Goal: Transaction & Acquisition: Book appointment/travel/reservation

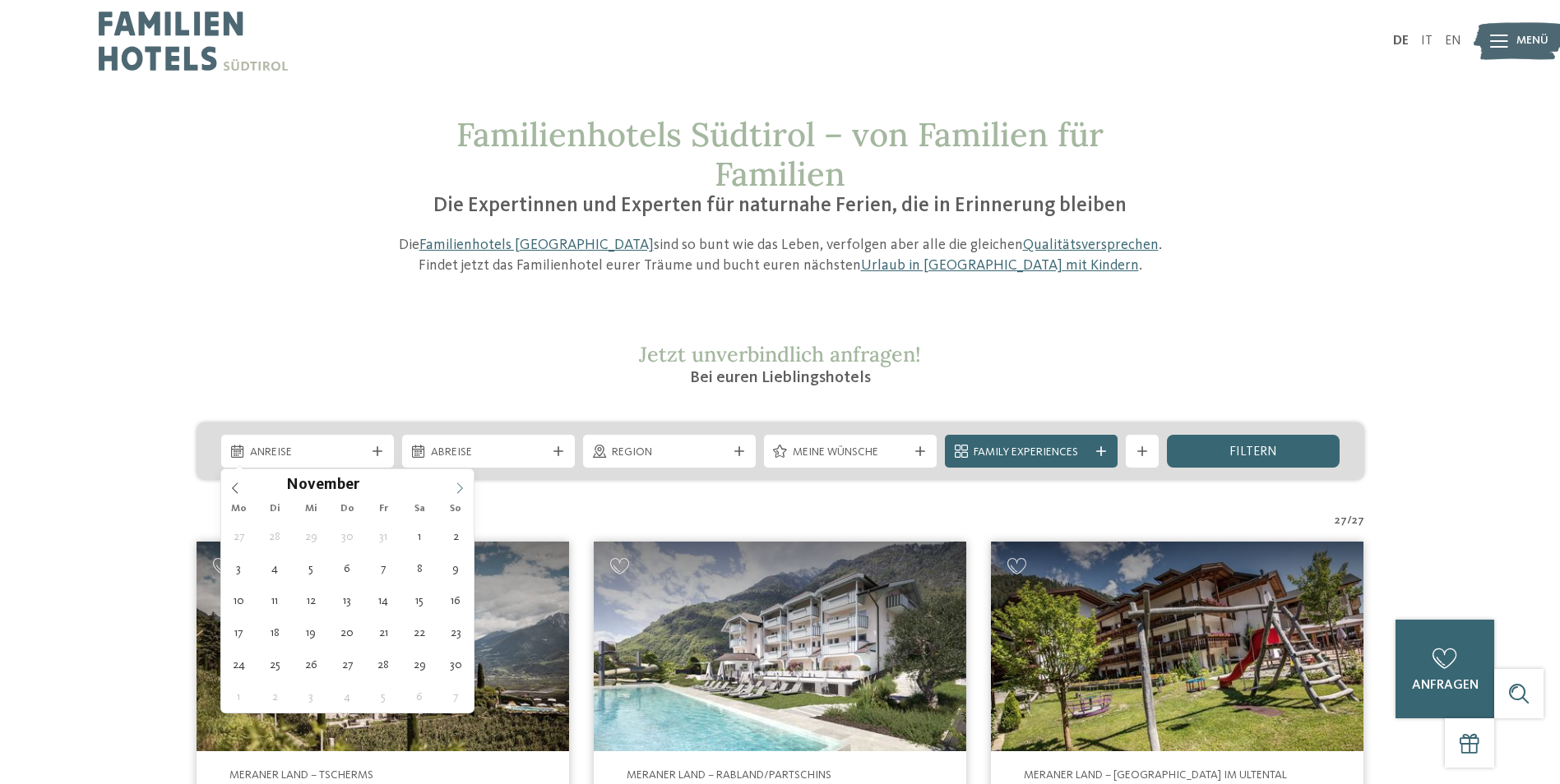
click at [465, 485] on icon at bounding box center [459, 488] width 11 height 11
type input "****"
click at [464, 485] on icon at bounding box center [459, 488] width 11 height 11
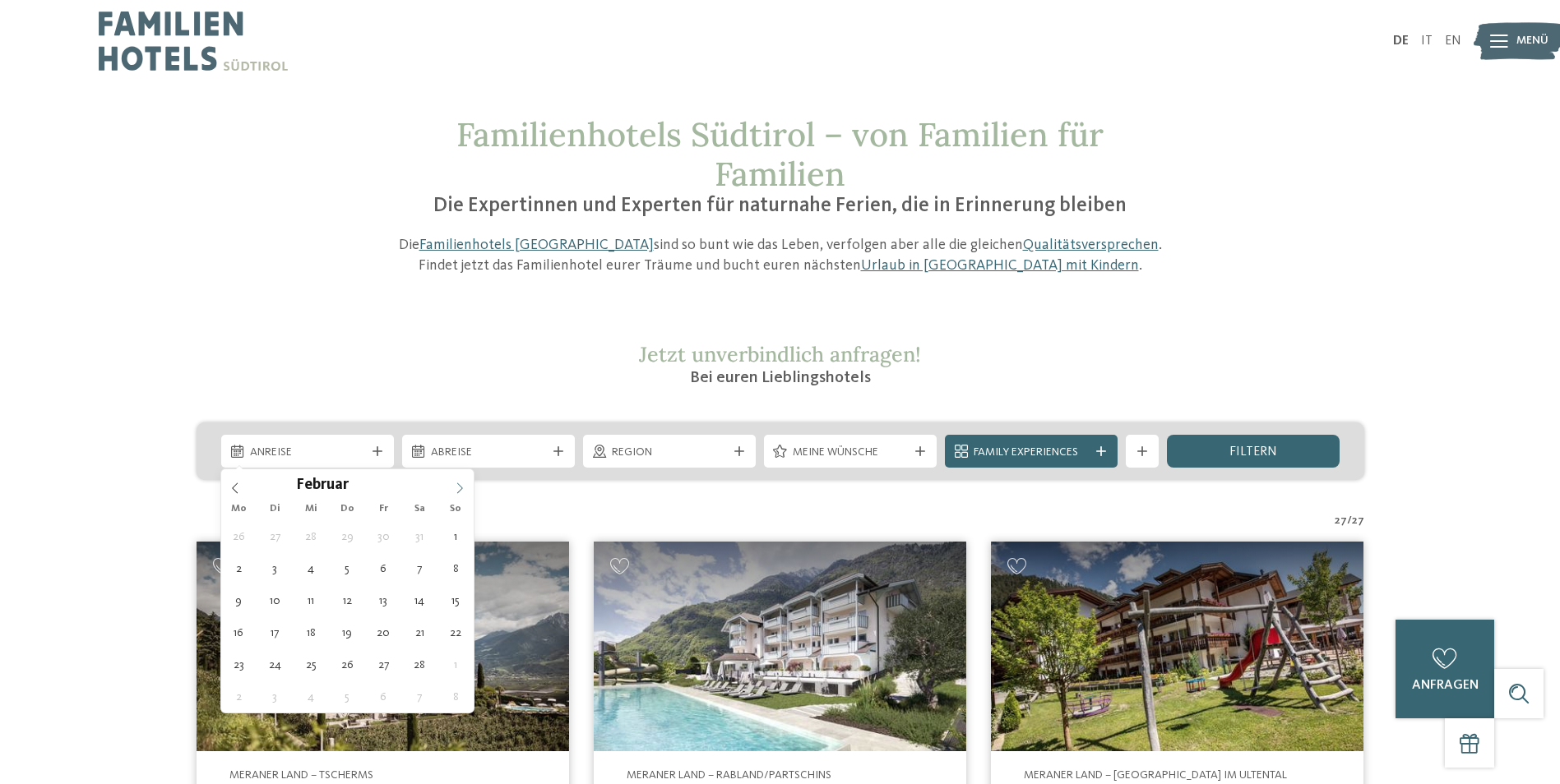
click at [463, 485] on icon at bounding box center [459, 488] width 11 height 11
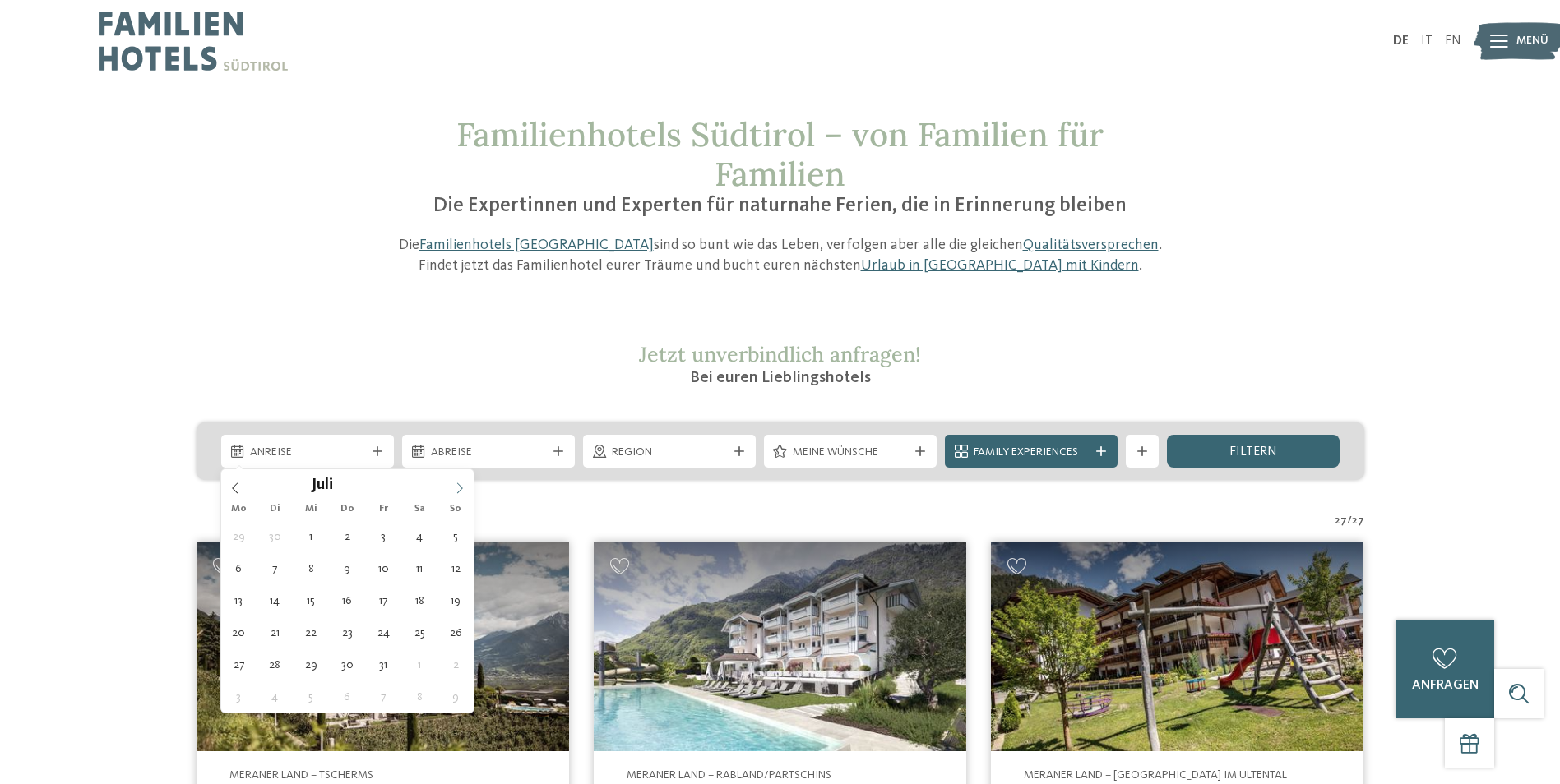
click at [463, 485] on icon at bounding box center [459, 488] width 11 height 11
click at [235, 489] on icon at bounding box center [235, 488] width 11 height 11
type div "[DATE]"
type input "****"
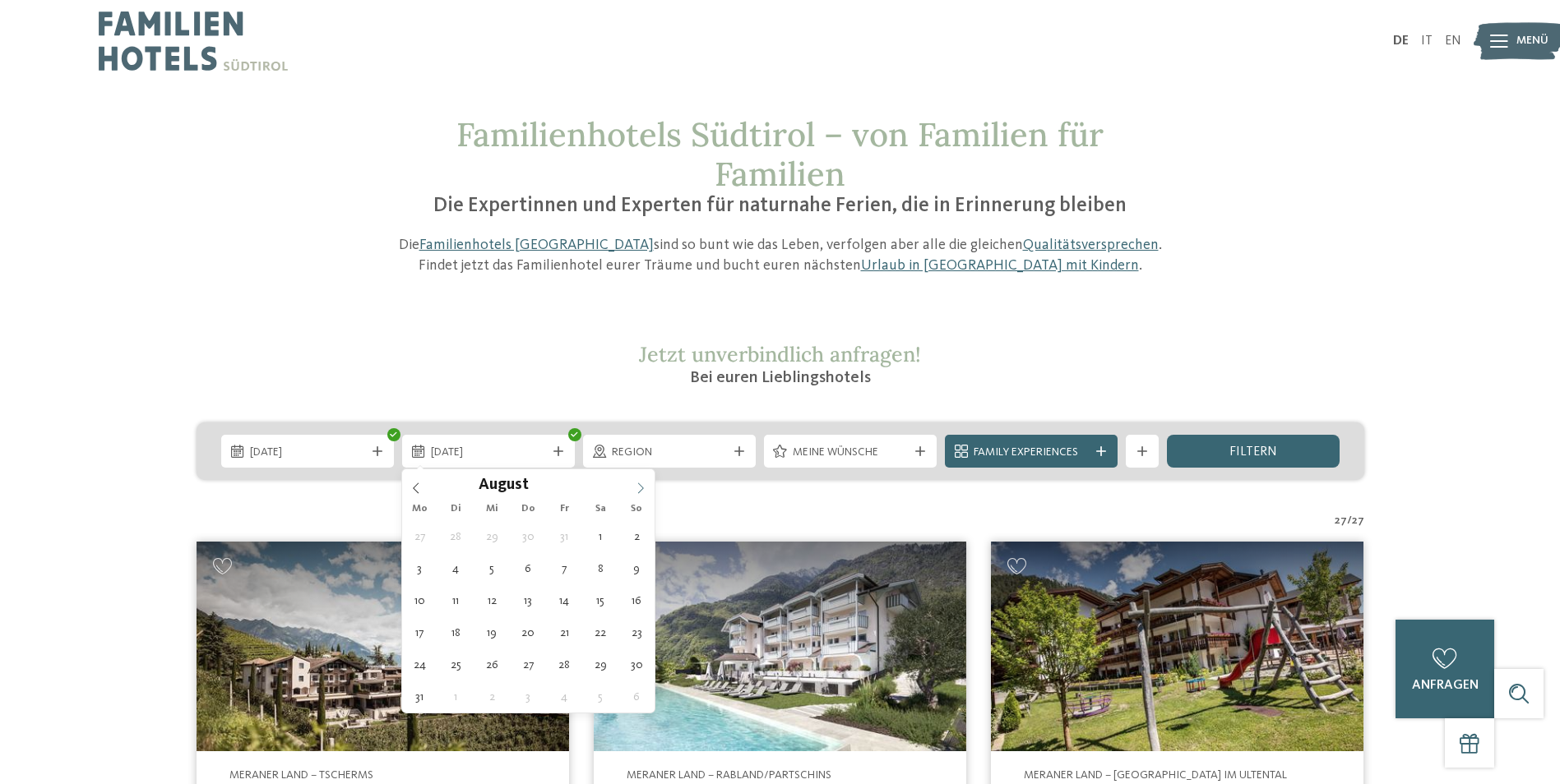
click at [643, 494] on icon at bounding box center [641, 488] width 11 height 11
type div "[DATE]"
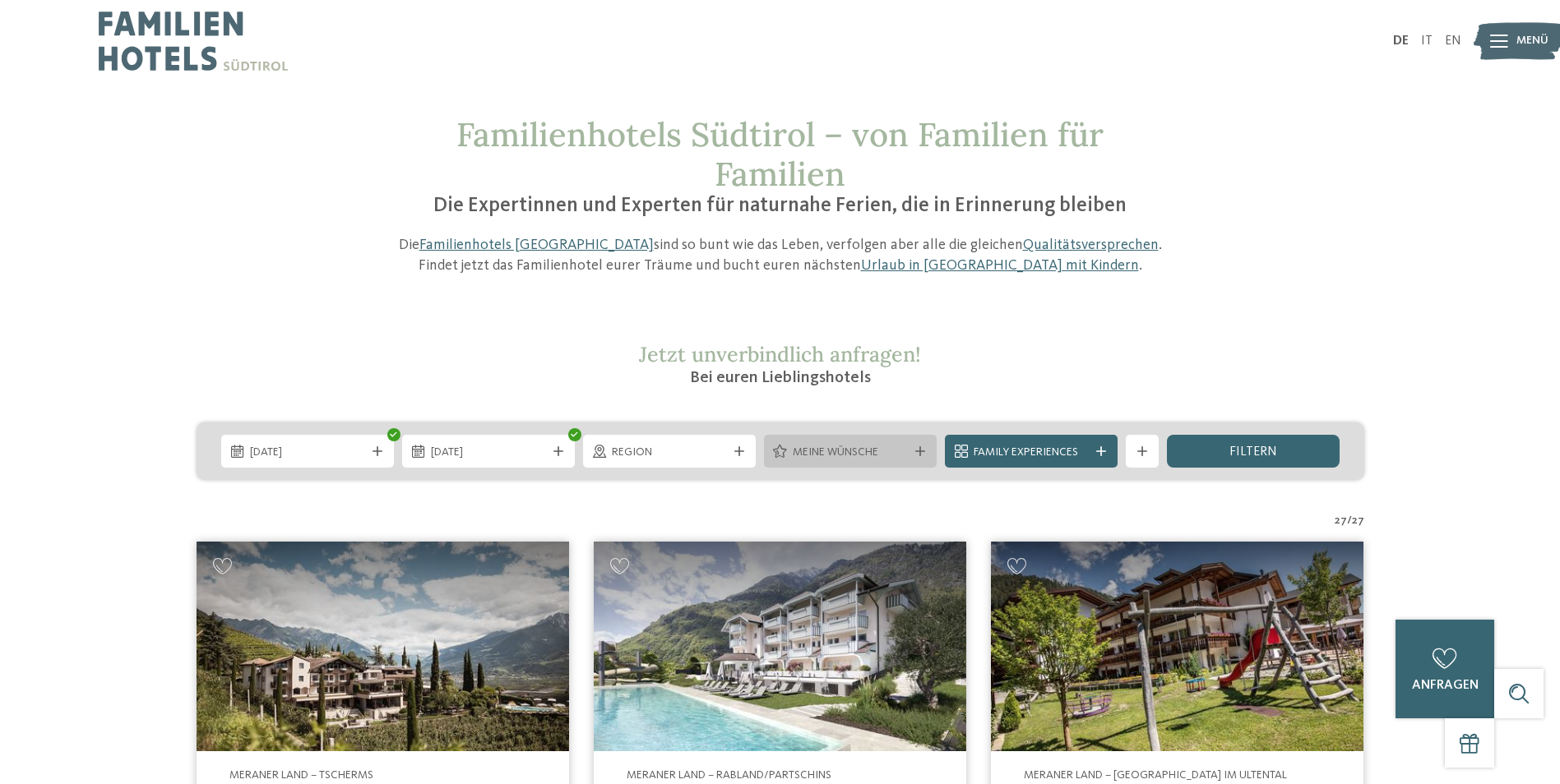
click at [882, 458] on span "Meine Wünsche" at bounding box center [850, 453] width 116 height 16
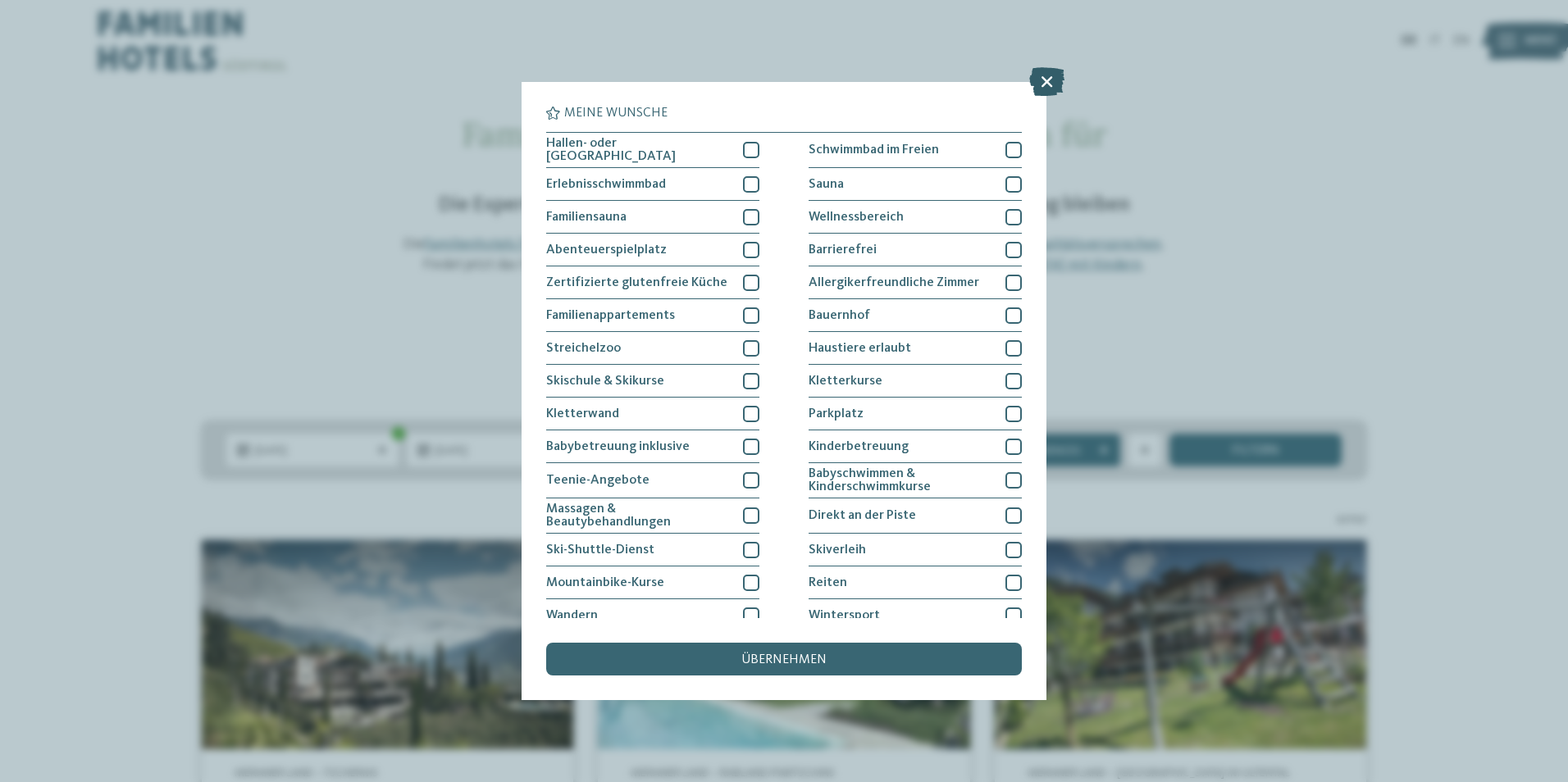
click at [1045, 81] on icon at bounding box center [1046, 82] width 35 height 29
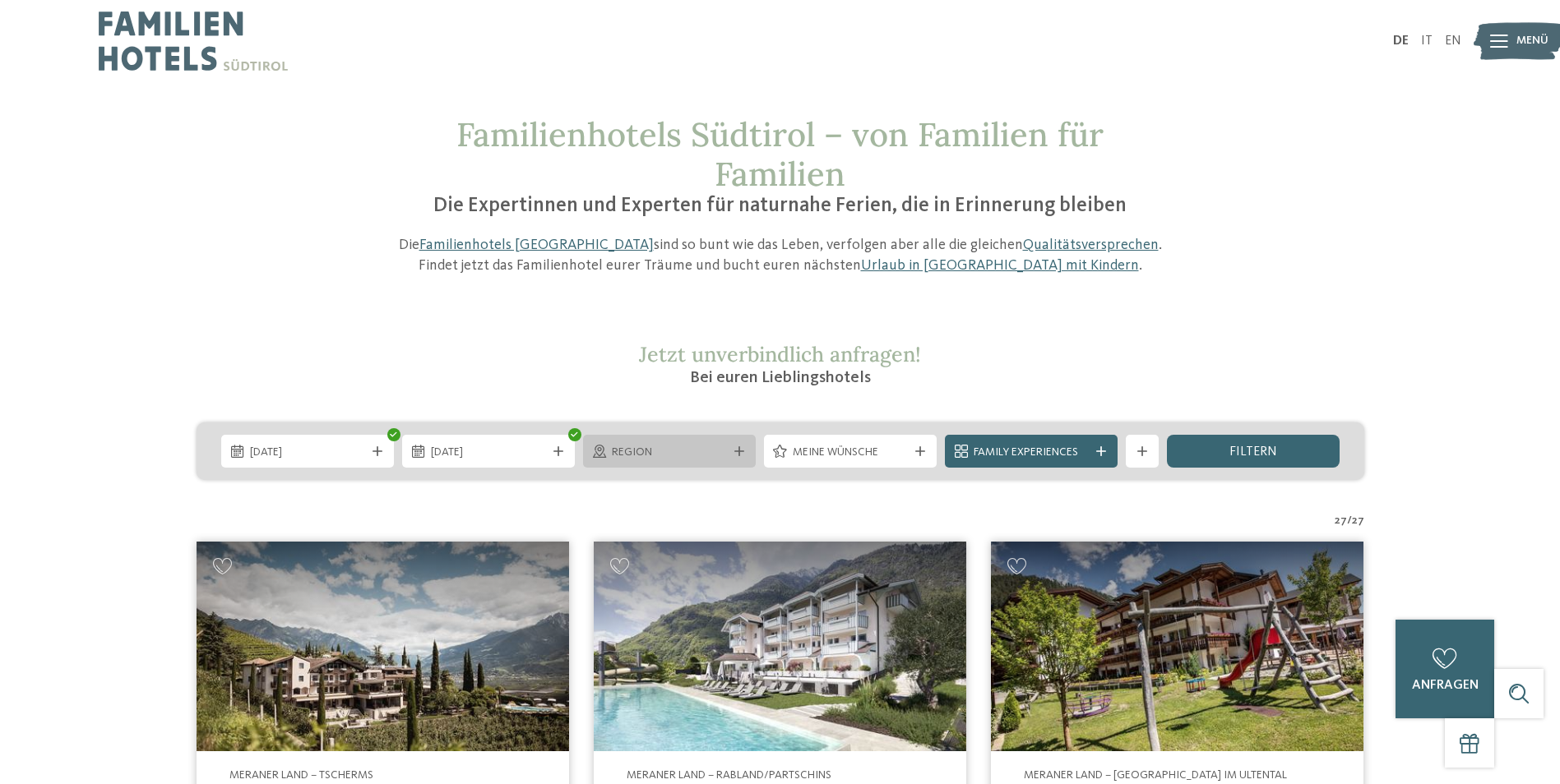
click at [670, 446] on span "Region" at bounding box center [670, 453] width 116 height 16
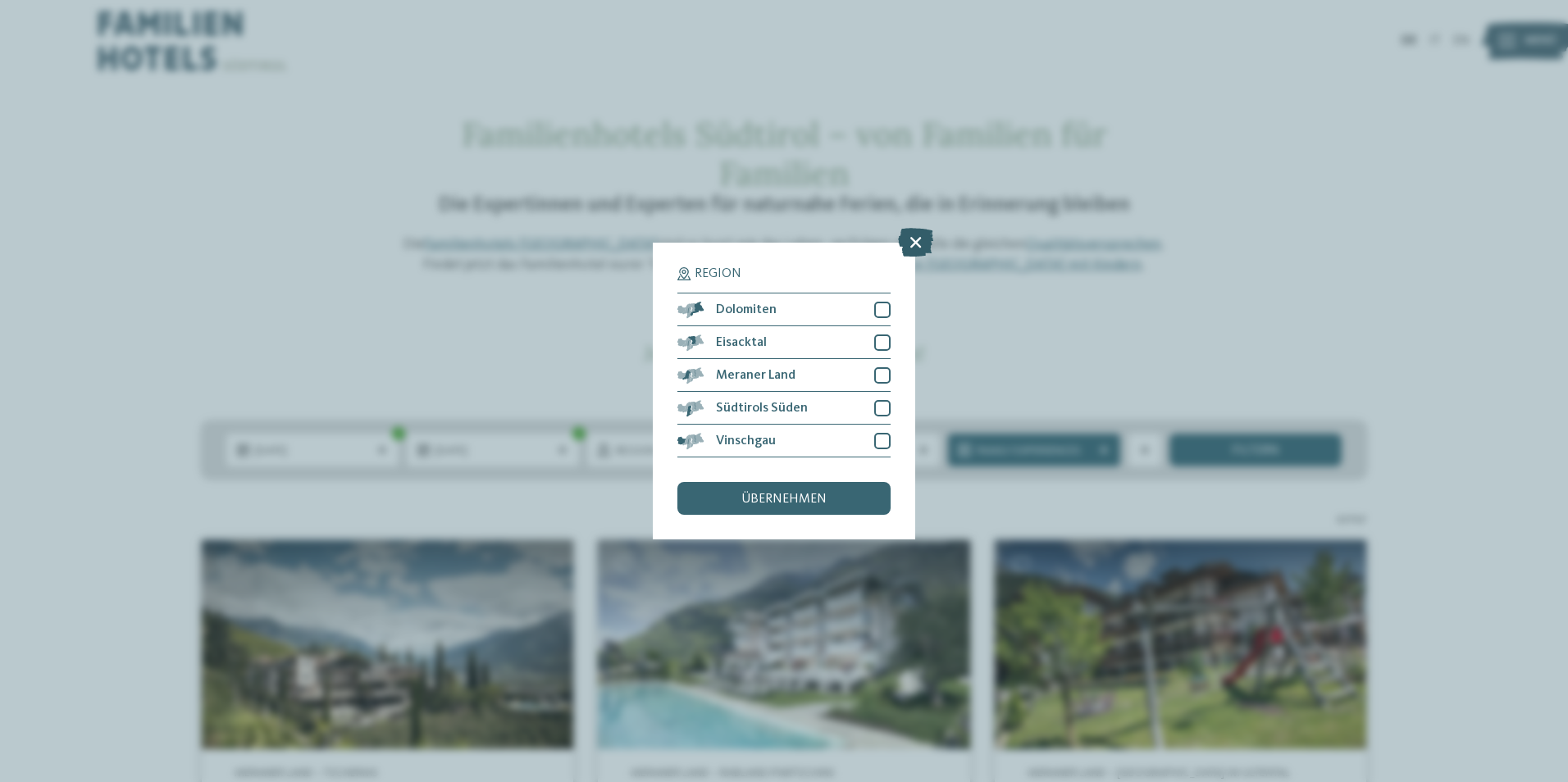
click at [918, 251] on icon at bounding box center [915, 242] width 35 height 29
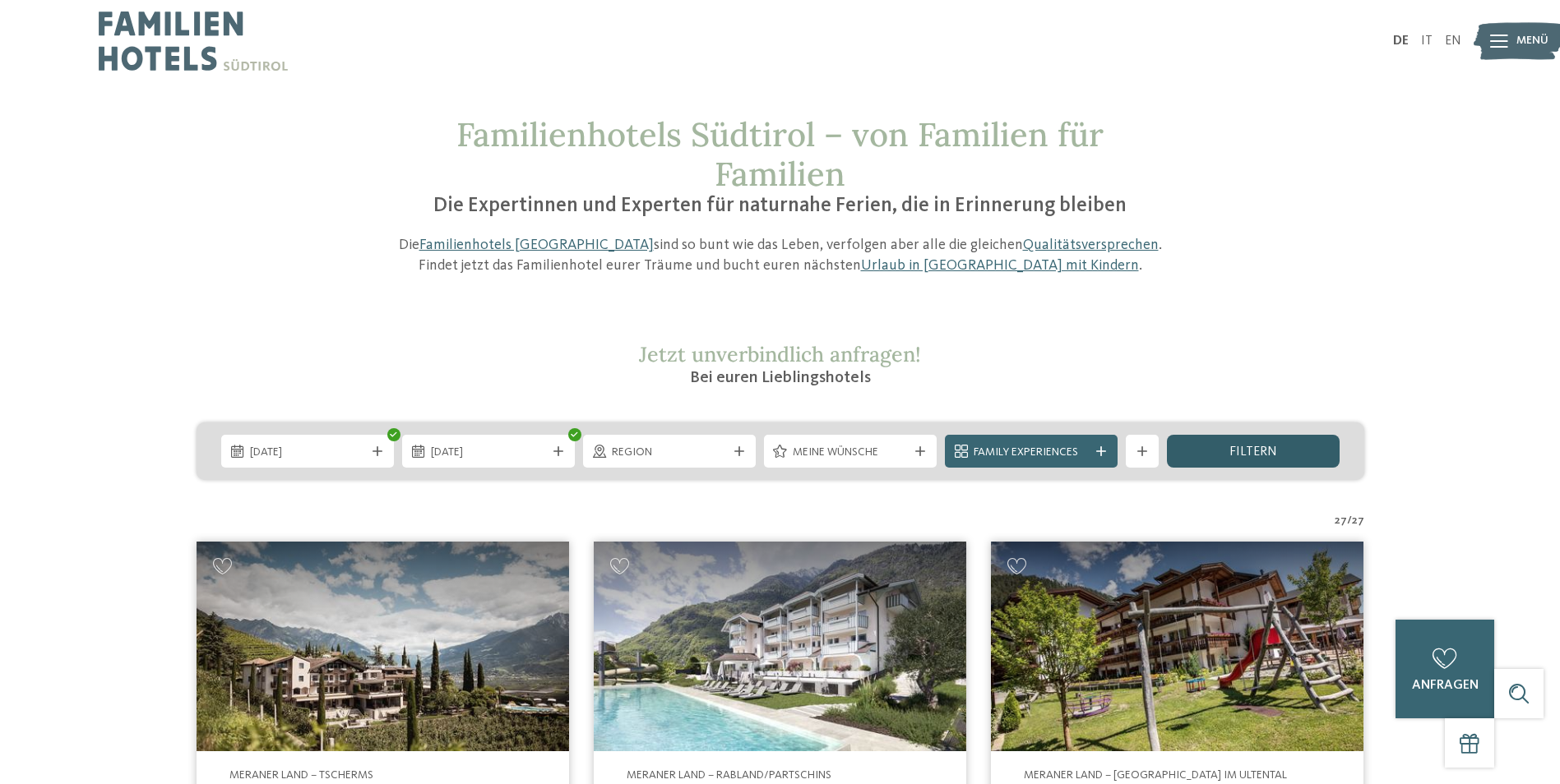
click at [1250, 447] on span "filtern" at bounding box center [1253, 453] width 48 height 13
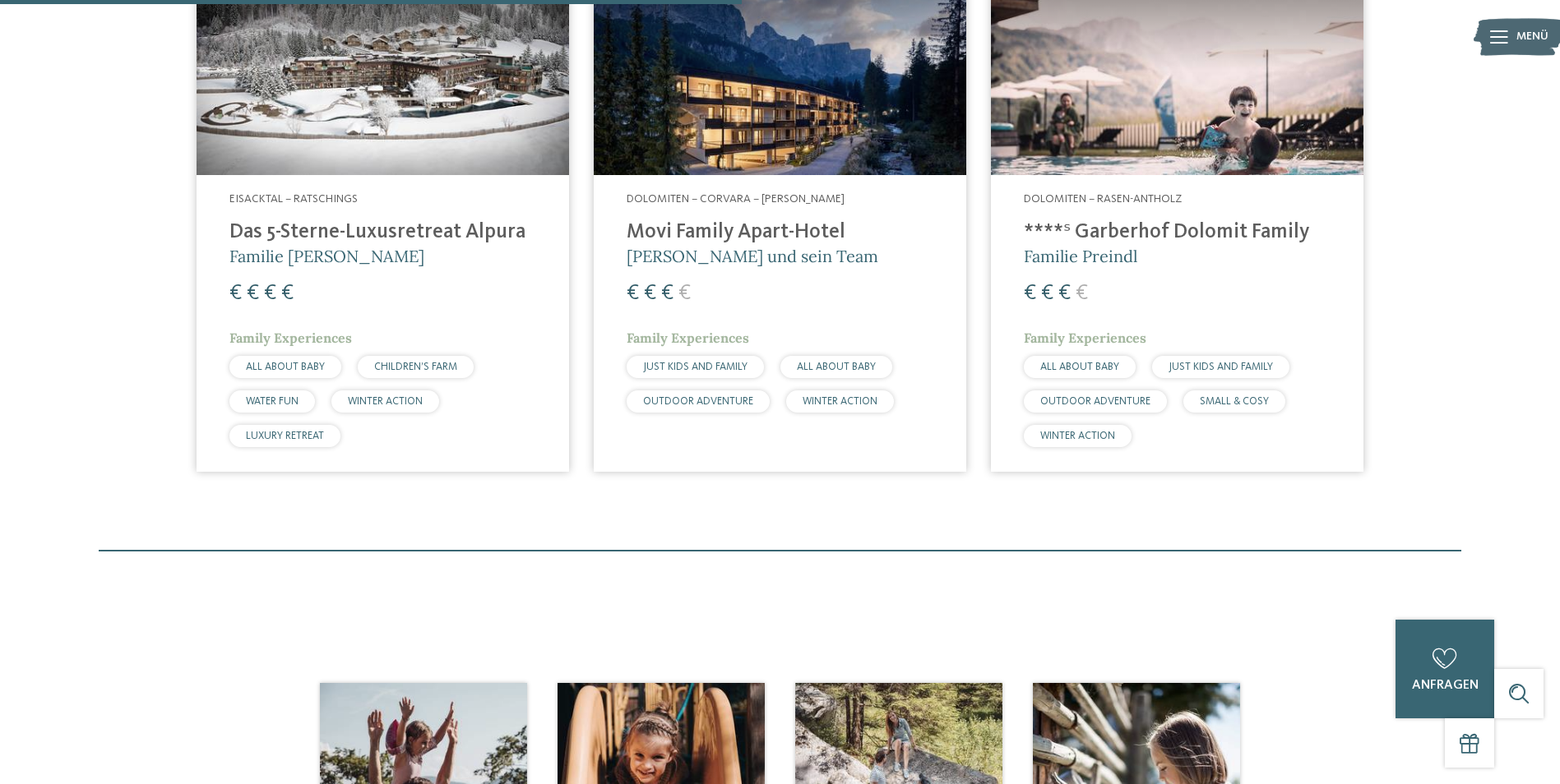
scroll to position [182, 0]
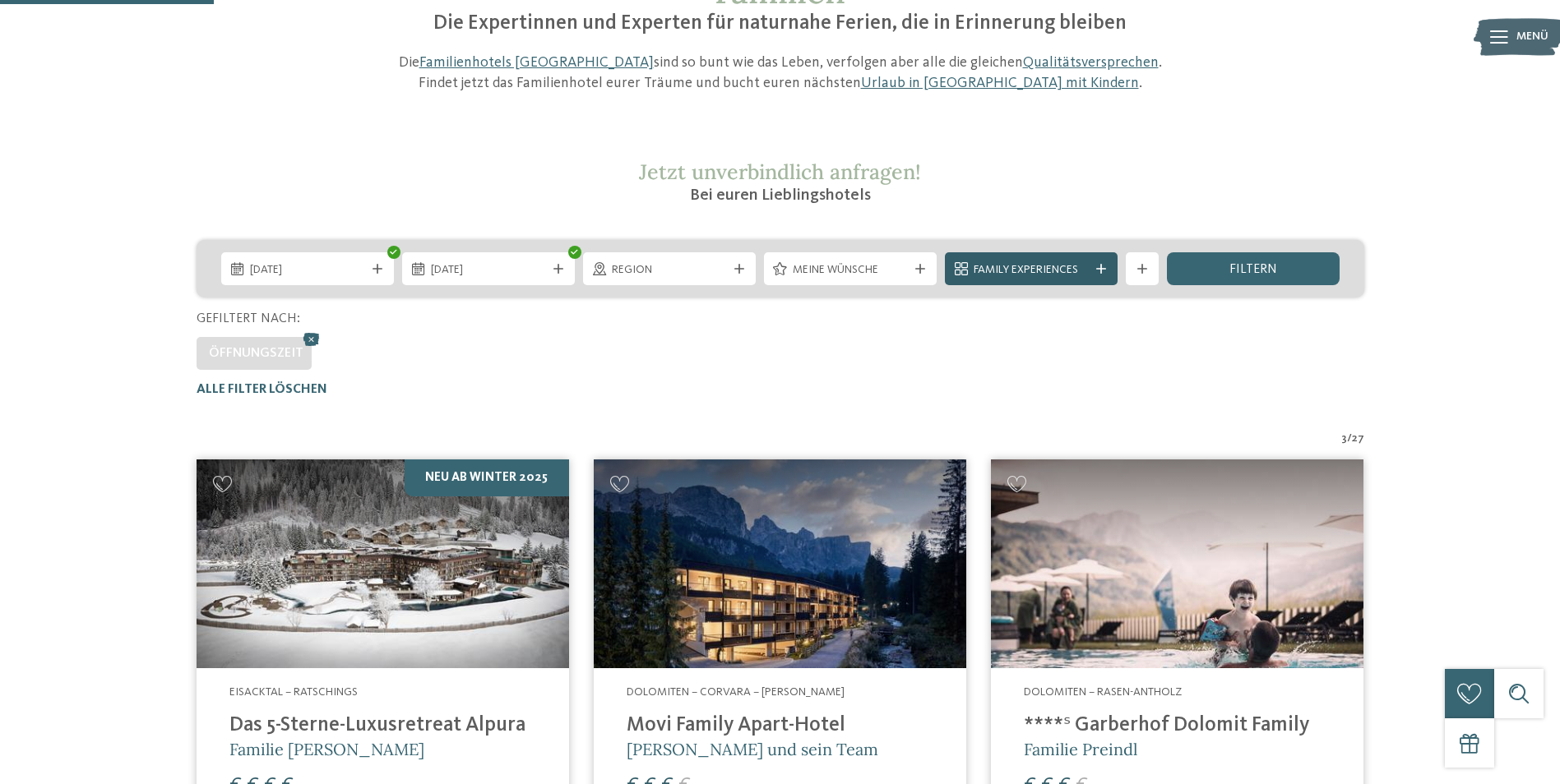
click at [1036, 267] on span "Family Experiences" at bounding box center [1031, 270] width 116 height 16
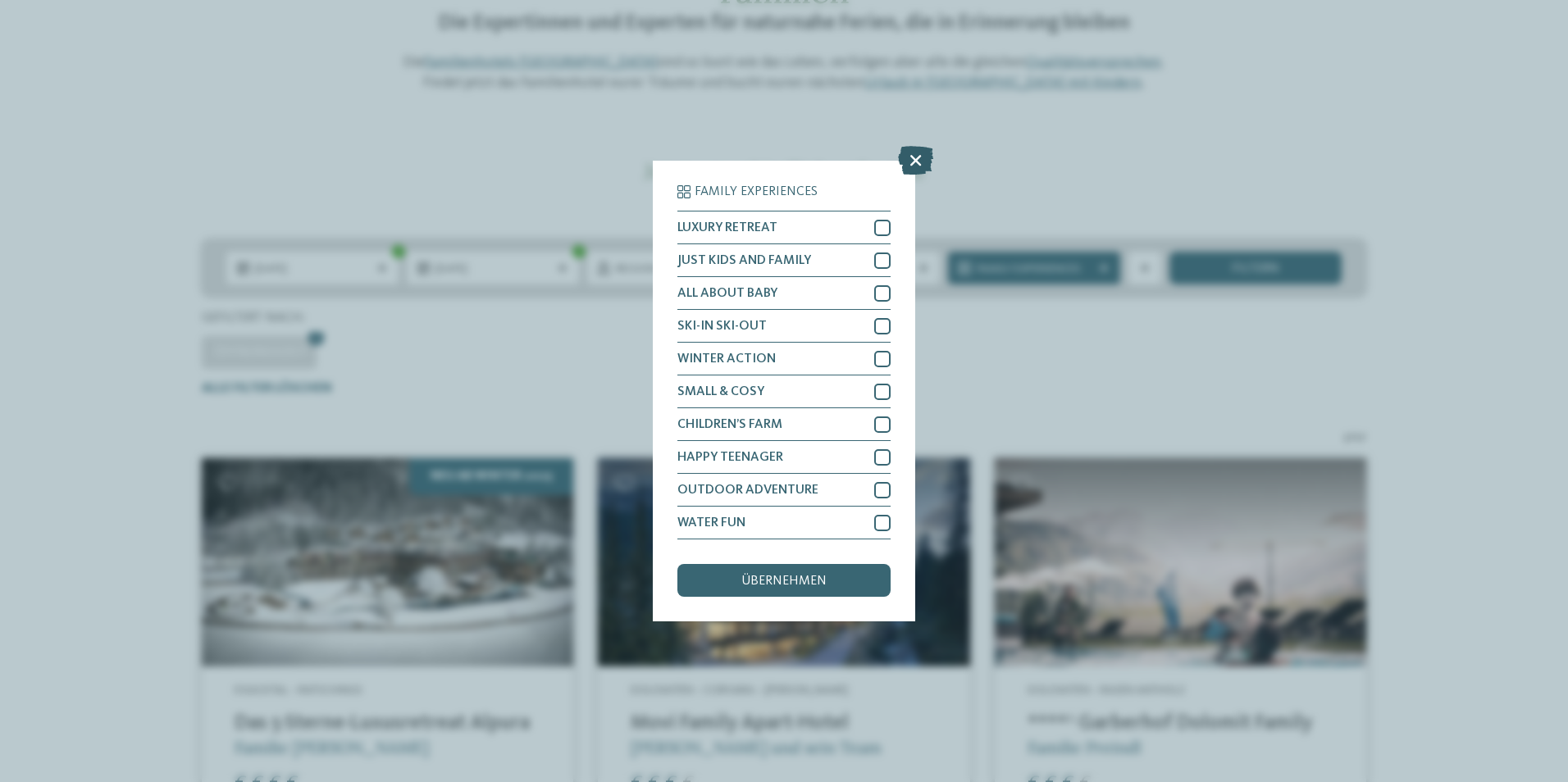
click at [912, 155] on icon at bounding box center [915, 160] width 35 height 29
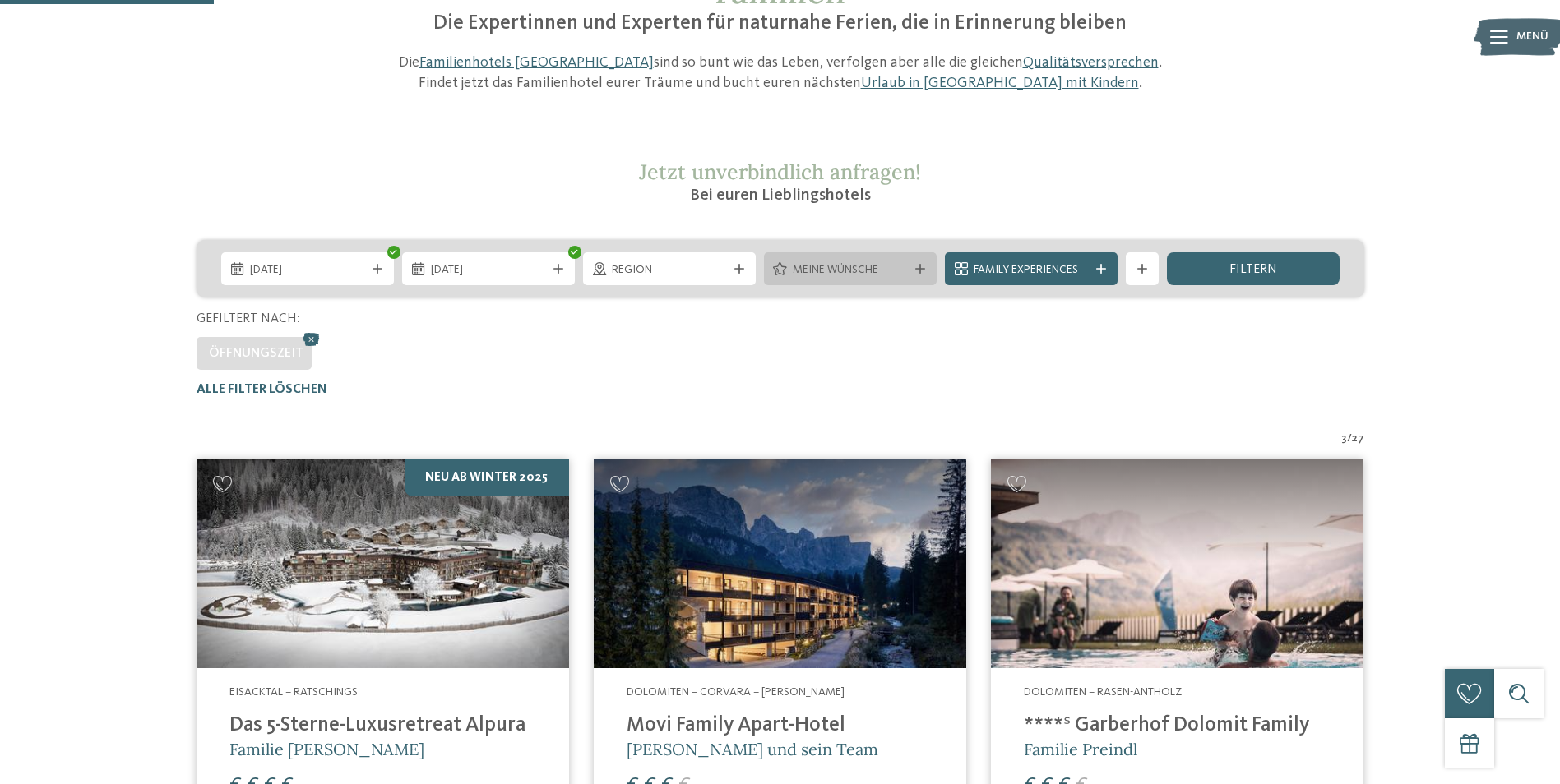
click at [887, 273] on span "Meine Wünsche" at bounding box center [850, 270] width 116 height 16
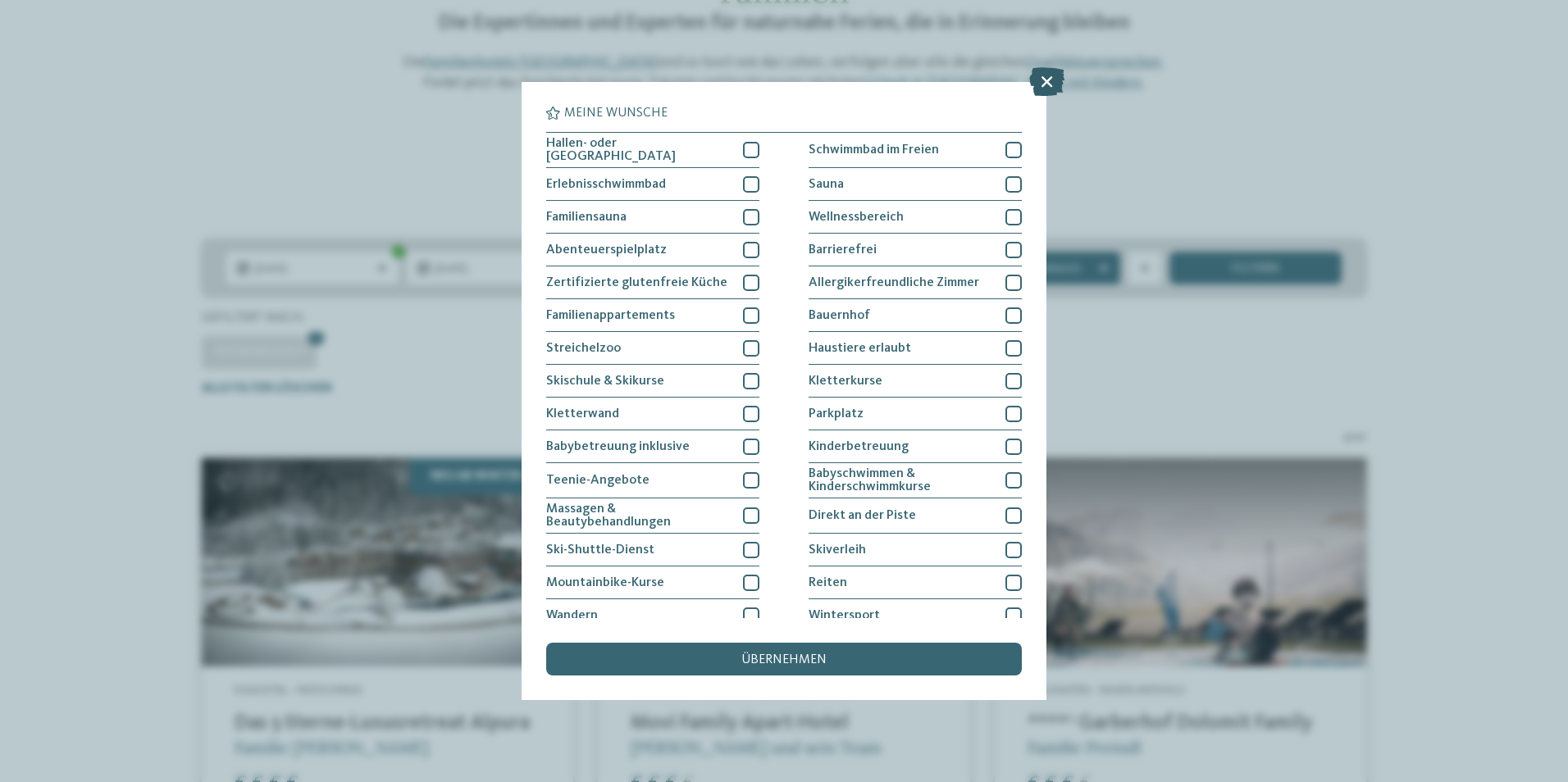
click at [1048, 85] on icon at bounding box center [1046, 82] width 35 height 29
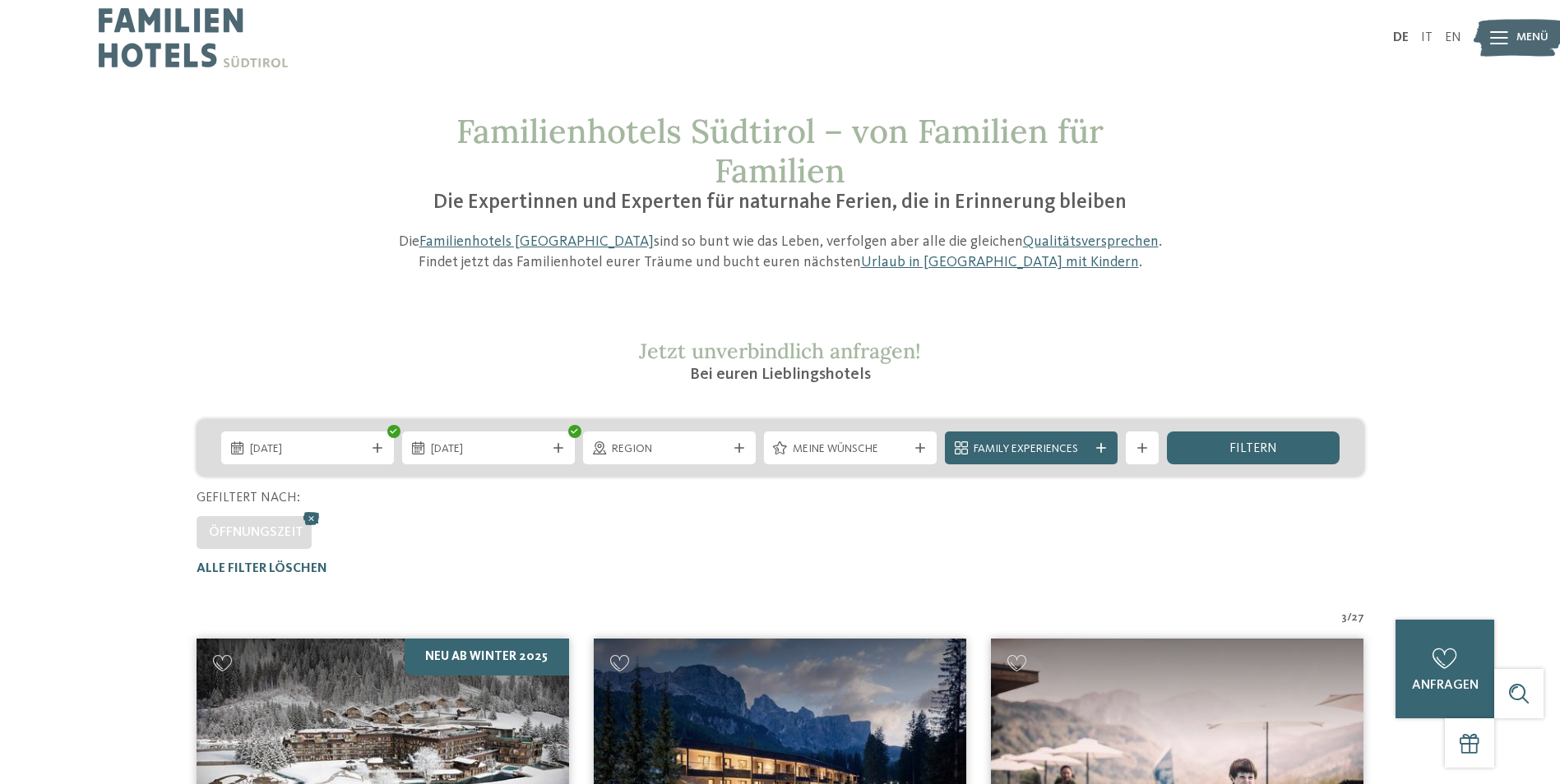
scroll to position [0, 0]
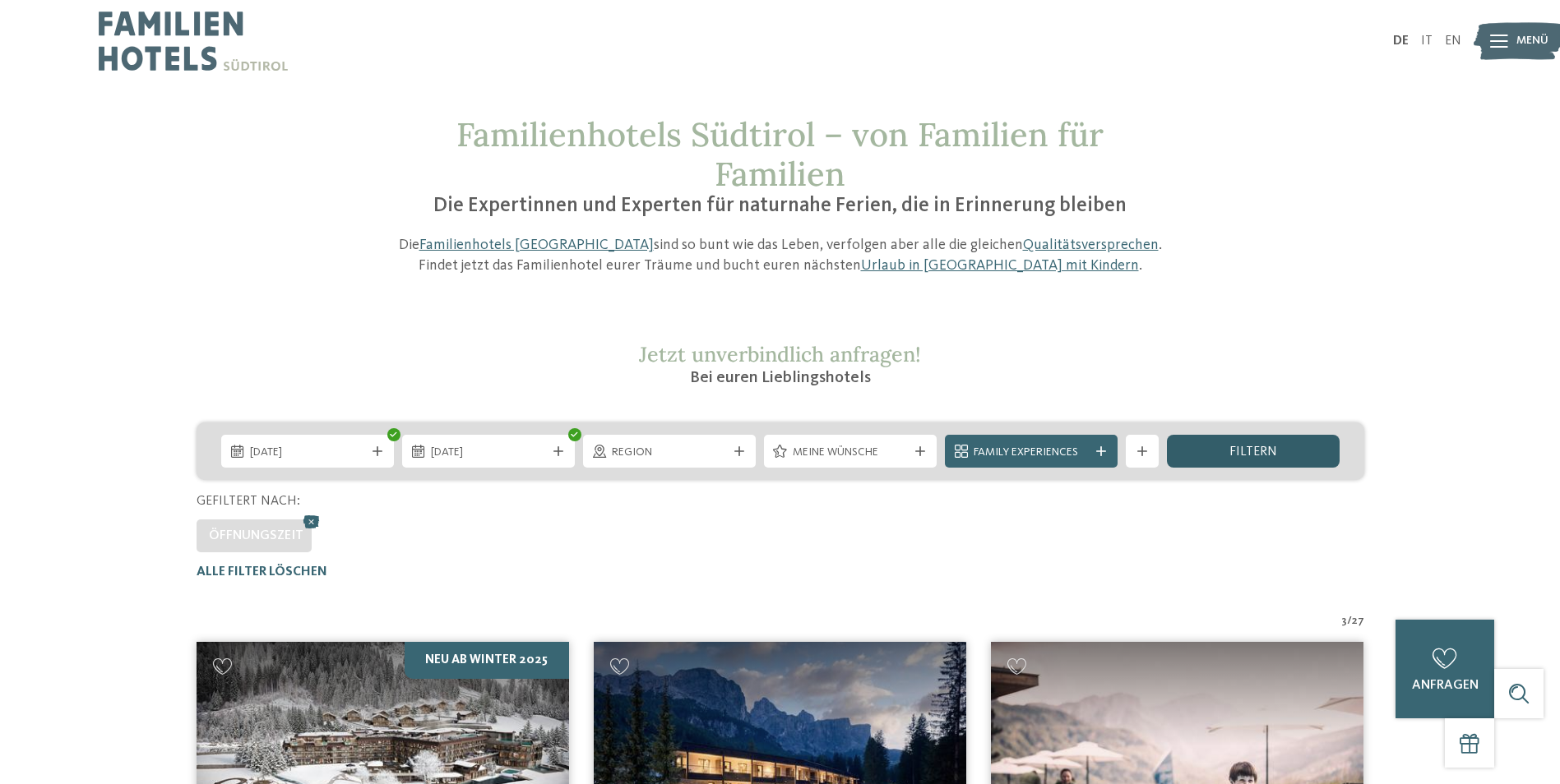
click at [1217, 444] on div "filtern" at bounding box center [1253, 451] width 173 height 32
click at [696, 438] on div "Region" at bounding box center [669, 451] width 173 height 32
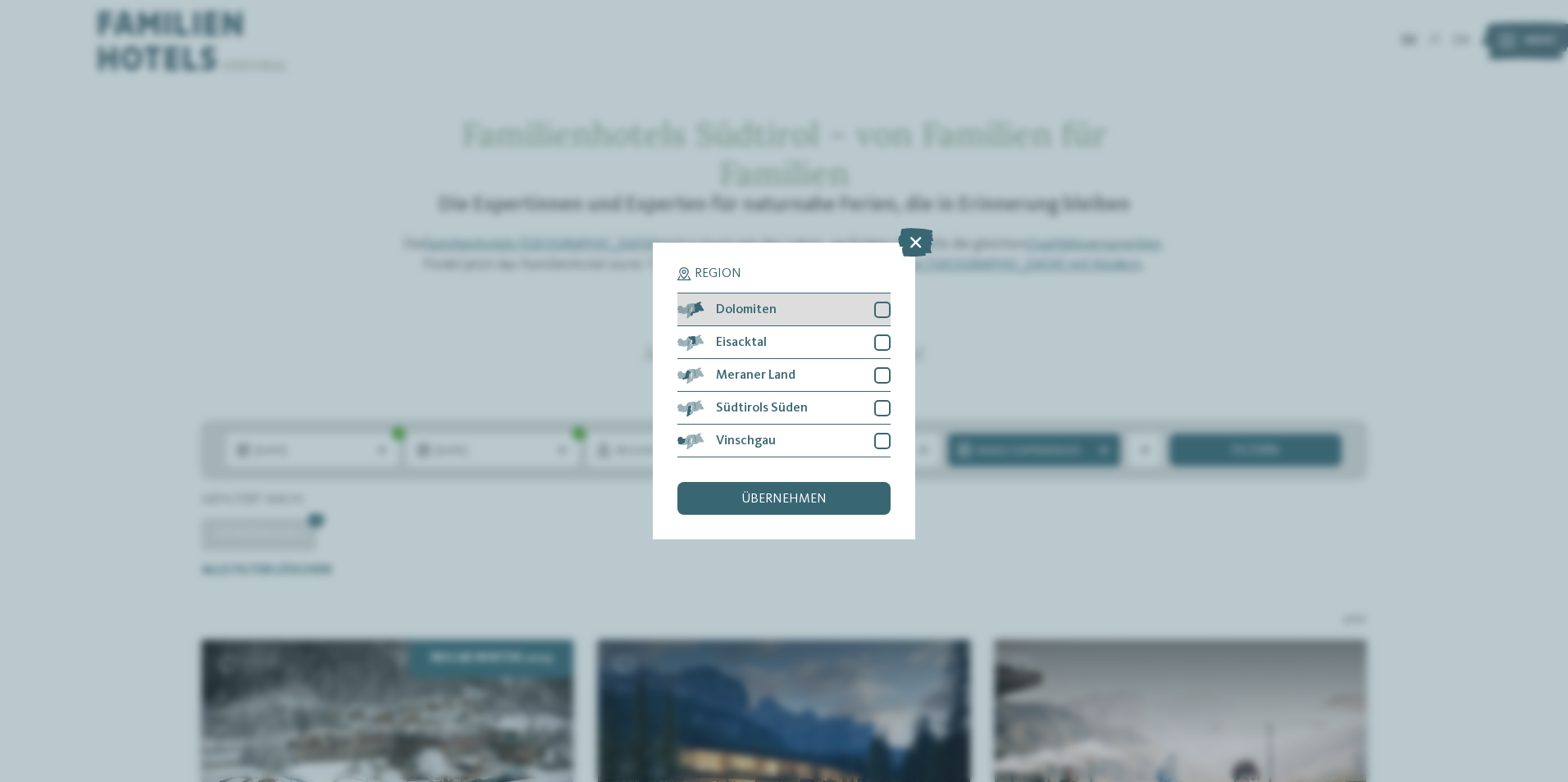
click at [883, 311] on div at bounding box center [882, 310] width 16 height 16
click at [881, 334] on div at bounding box center [882, 342] width 16 height 16
drag, startPoint x: 882, startPoint y: 370, endPoint x: 882, endPoint y: 382, distance: 12.0
click at [882, 371] on div at bounding box center [882, 375] width 16 height 16
click at [887, 405] on div at bounding box center [882, 408] width 16 height 16
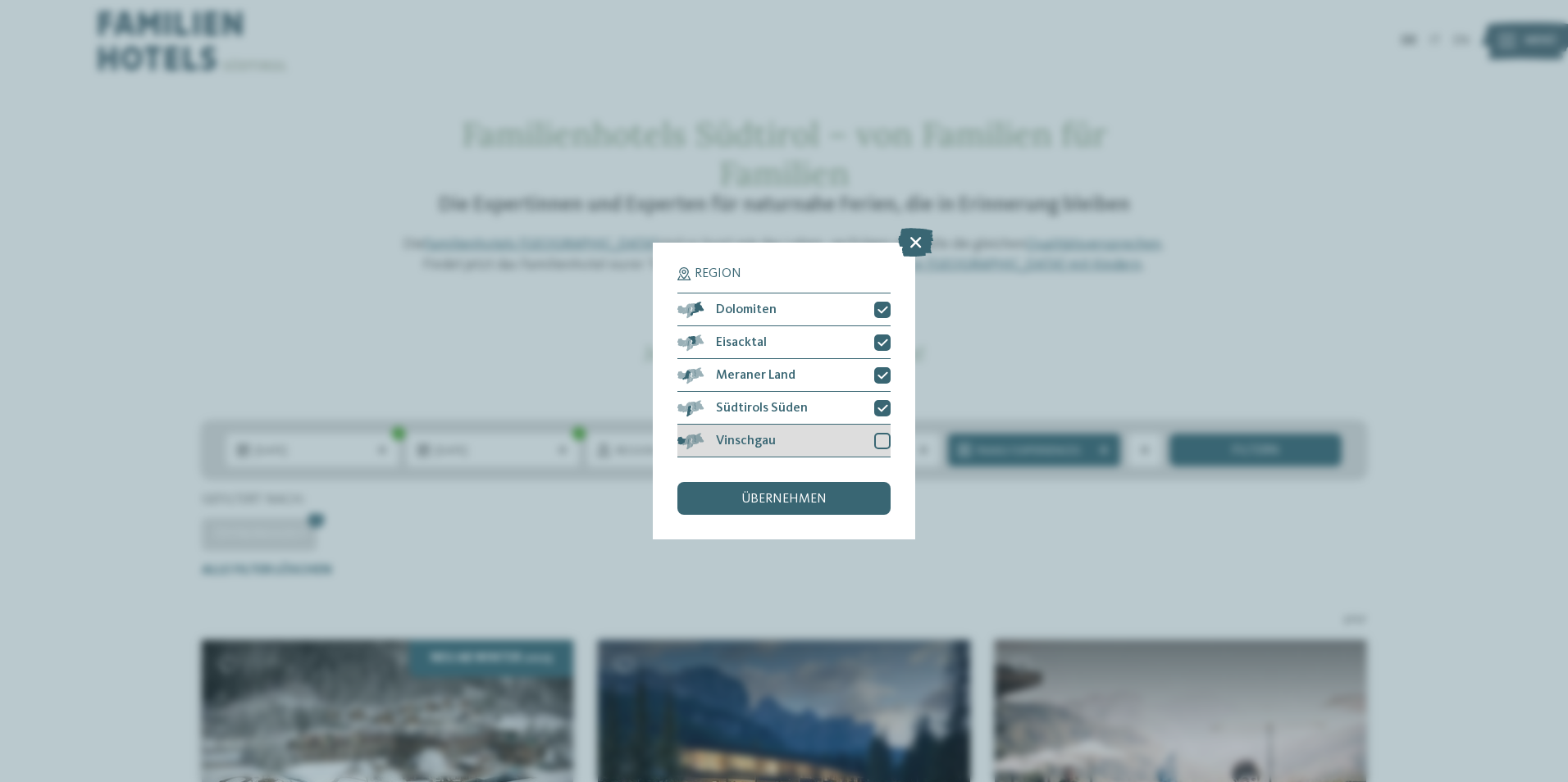
click at [883, 433] on div at bounding box center [882, 441] width 16 height 16
click at [850, 495] on div "übernehmen" at bounding box center [784, 498] width 213 height 32
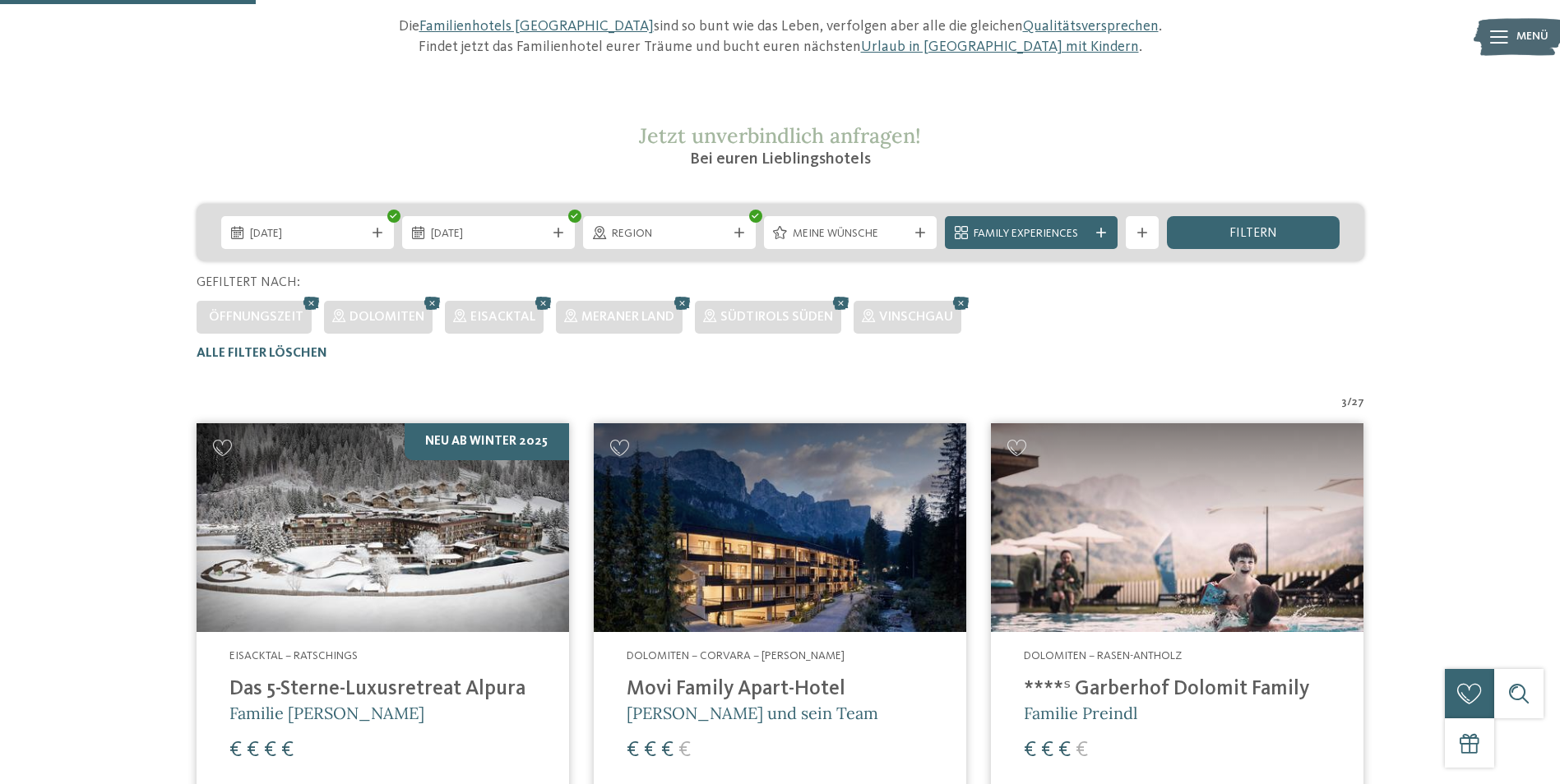
scroll to position [210, 0]
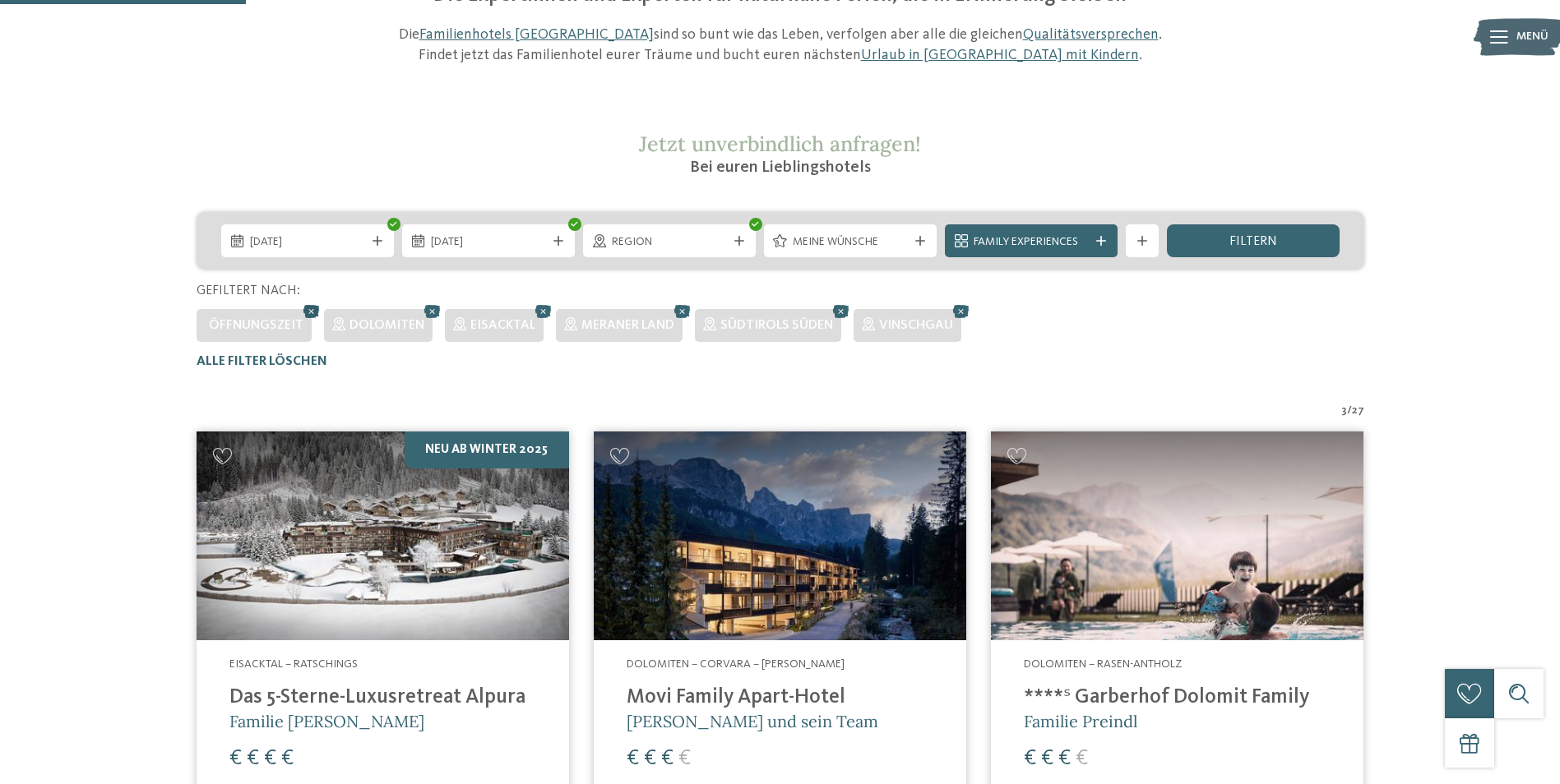
click at [310, 312] on icon at bounding box center [311, 311] width 25 height 21
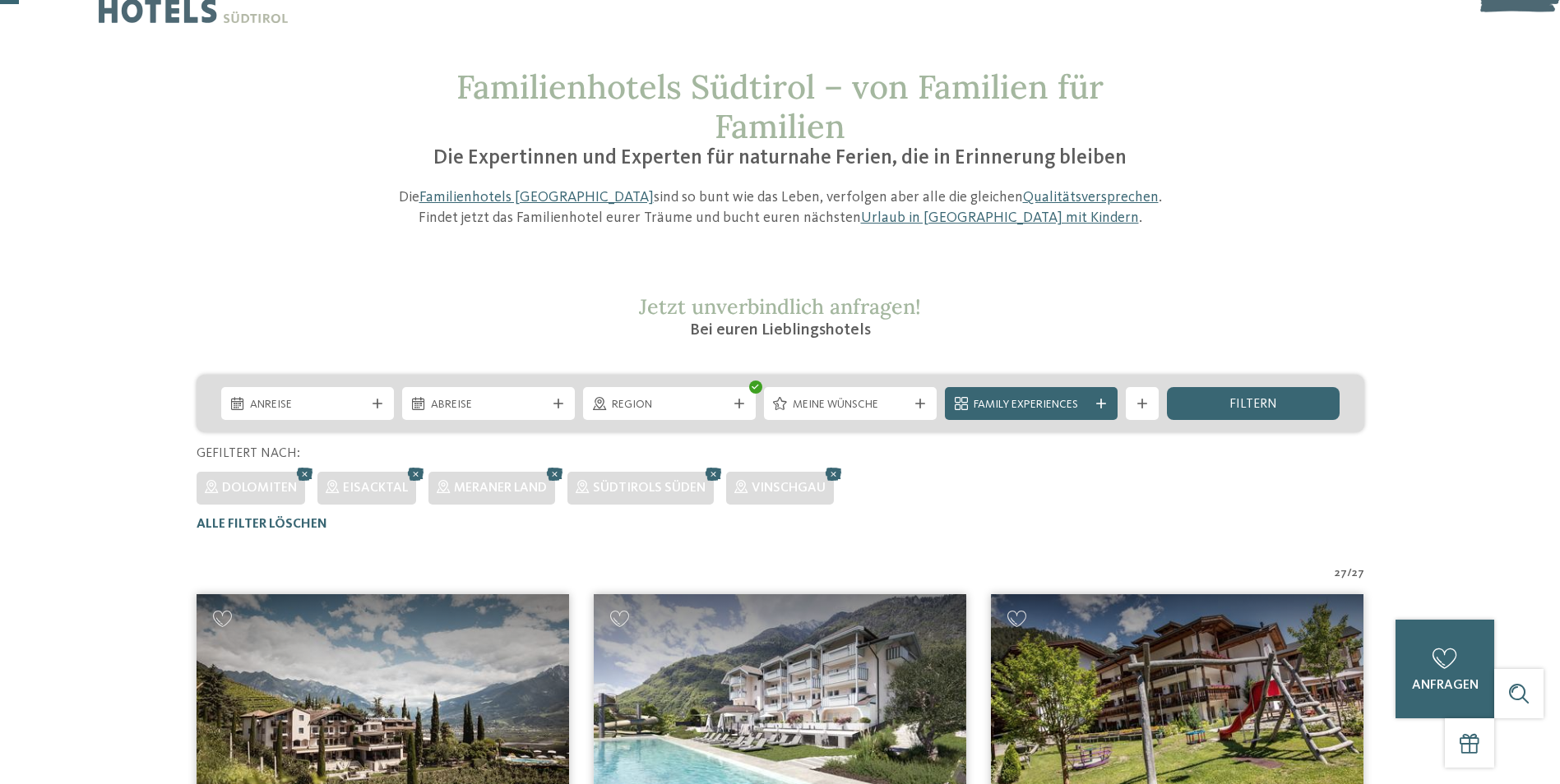
scroll to position [46, 0]
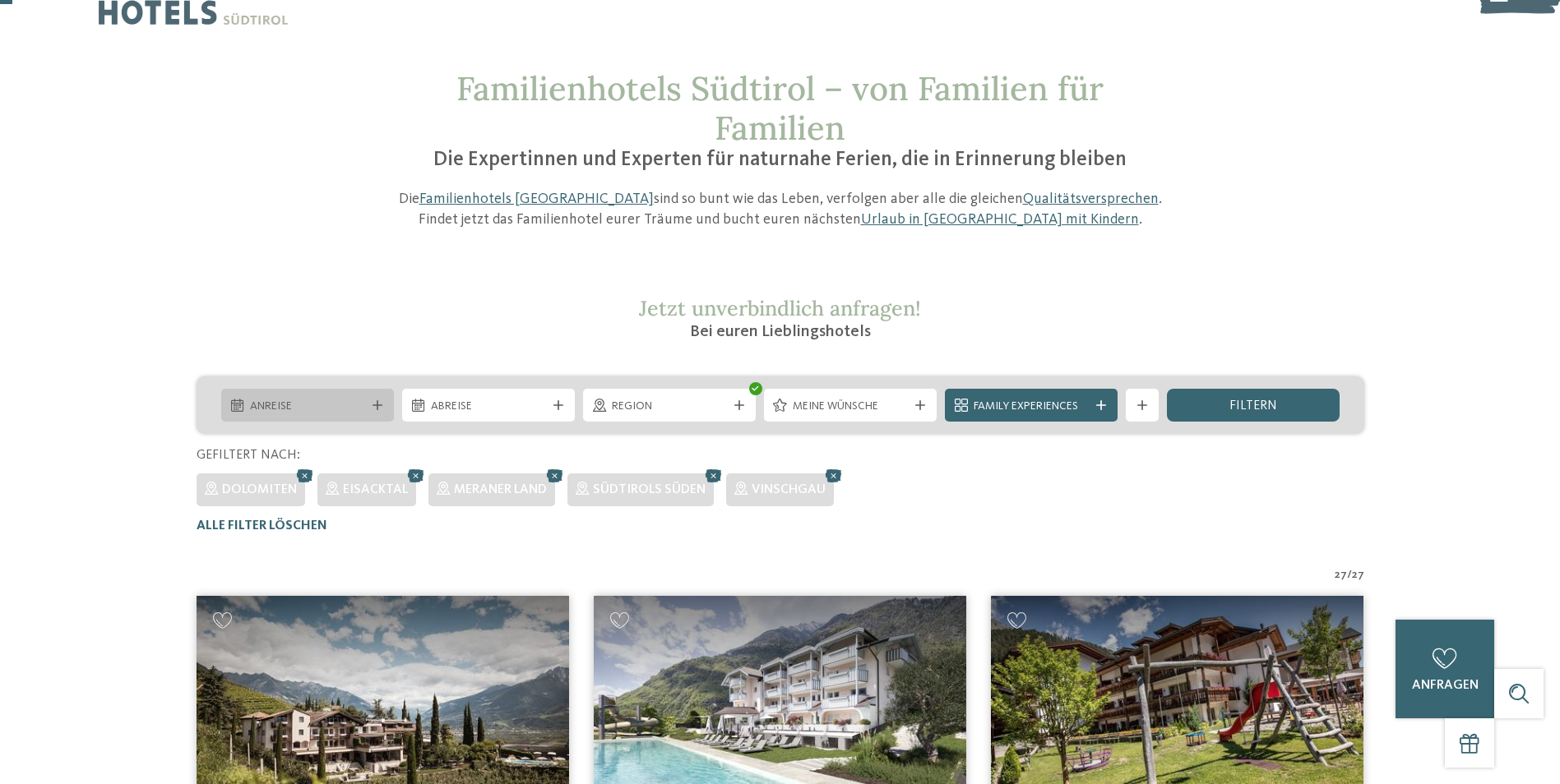
click at [339, 411] on span "Anreise" at bounding box center [308, 407] width 116 height 16
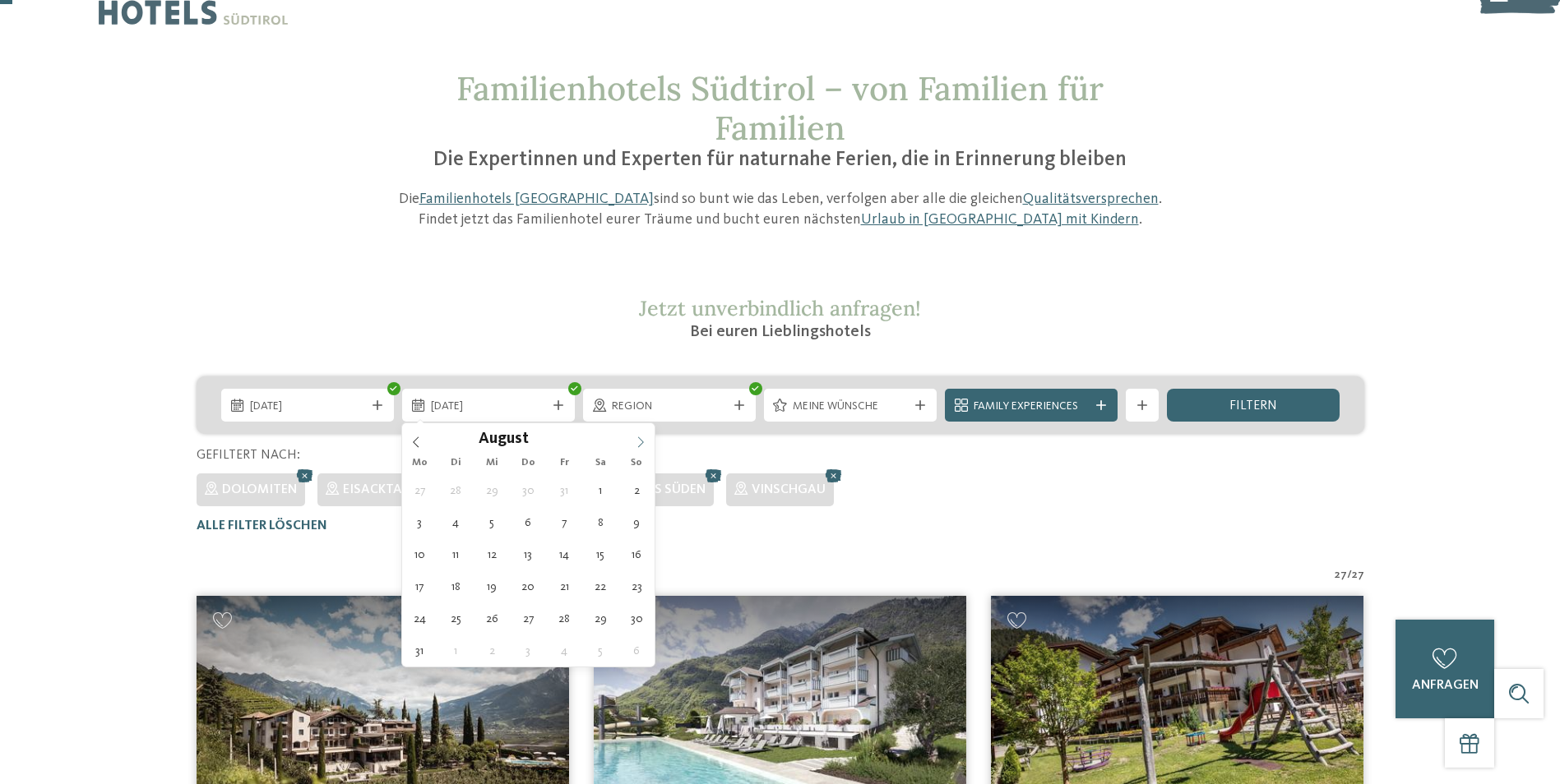
click at [639, 437] on icon at bounding box center [641, 442] width 6 height 11
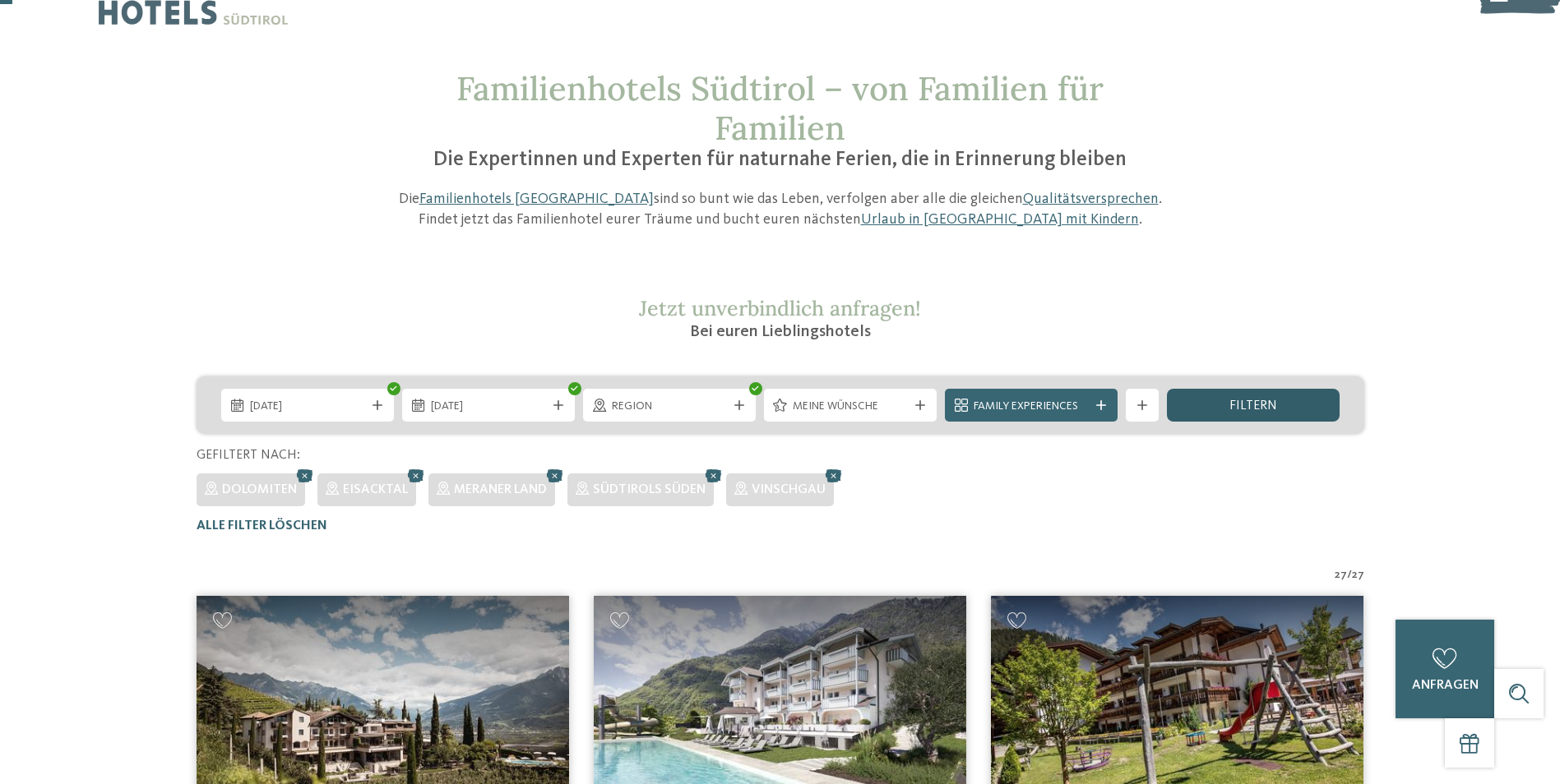
click at [1207, 401] on div "filtern" at bounding box center [1253, 405] width 173 height 32
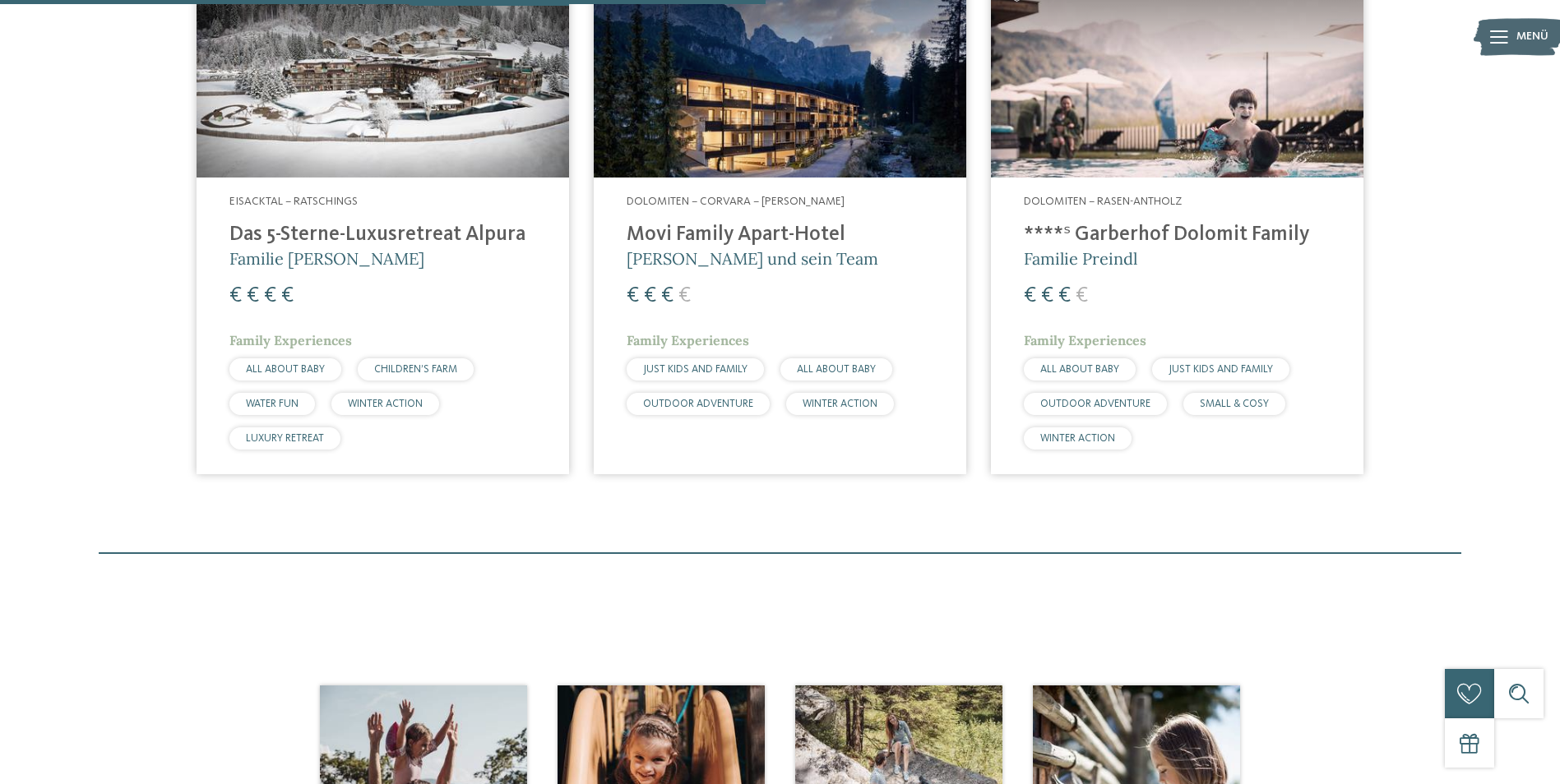
scroll to position [591, 0]
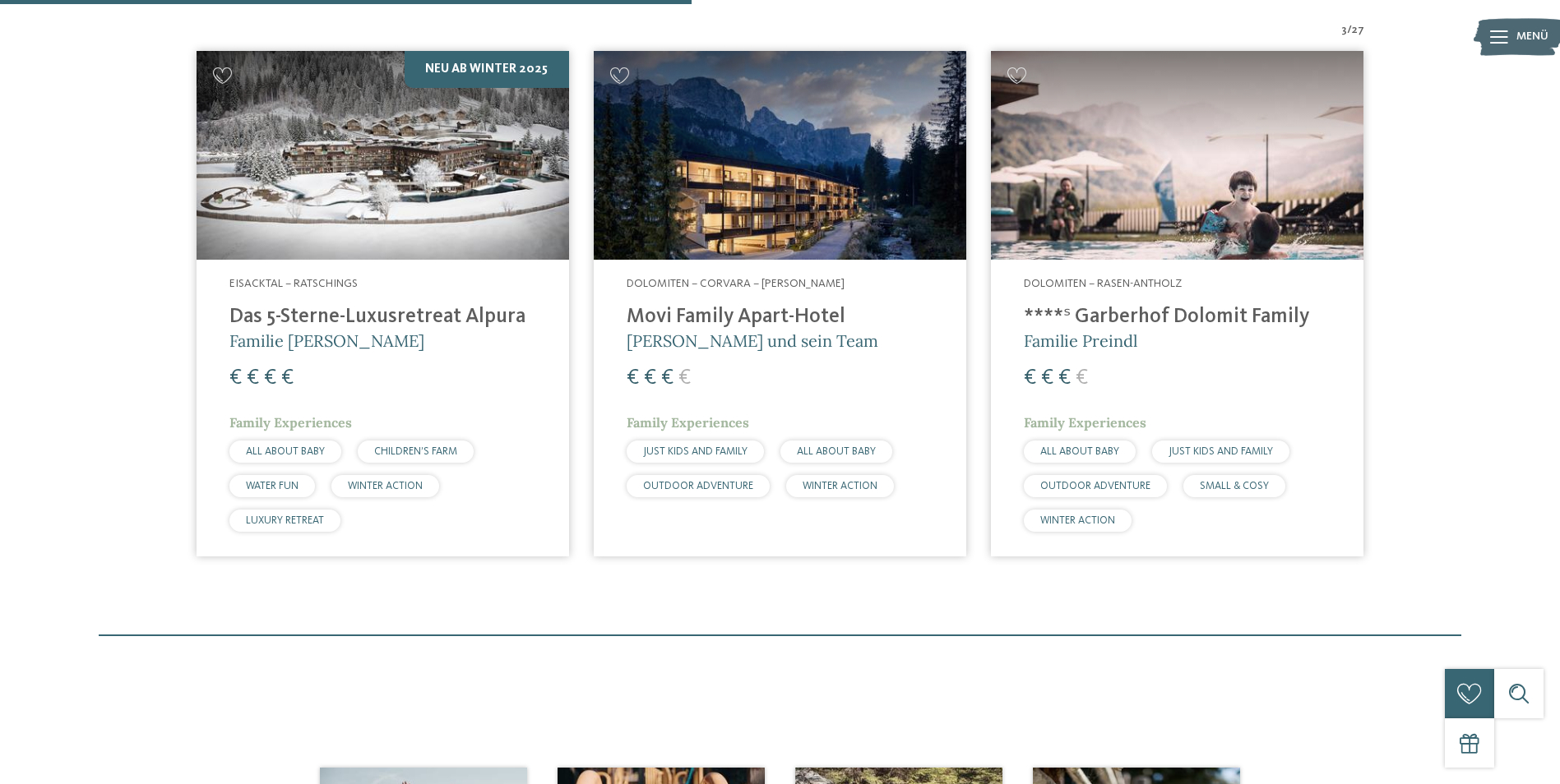
click at [1222, 299] on div "Dolomiten – Rasen-Antholz ****ˢ Garberhof Dolomit Family Familie Preindl € € € …" at bounding box center [1177, 408] width 373 height 296
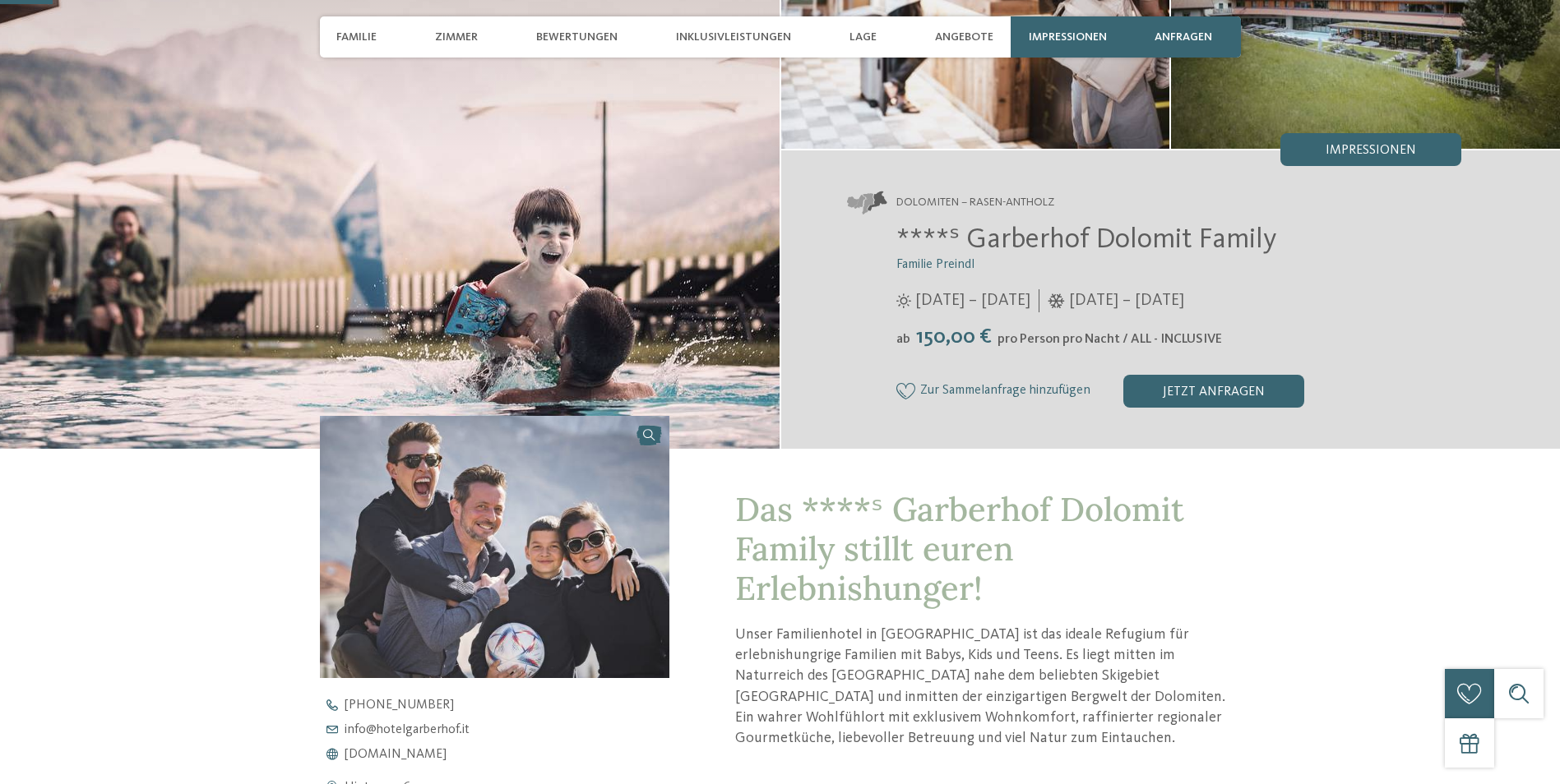
scroll to position [246, 0]
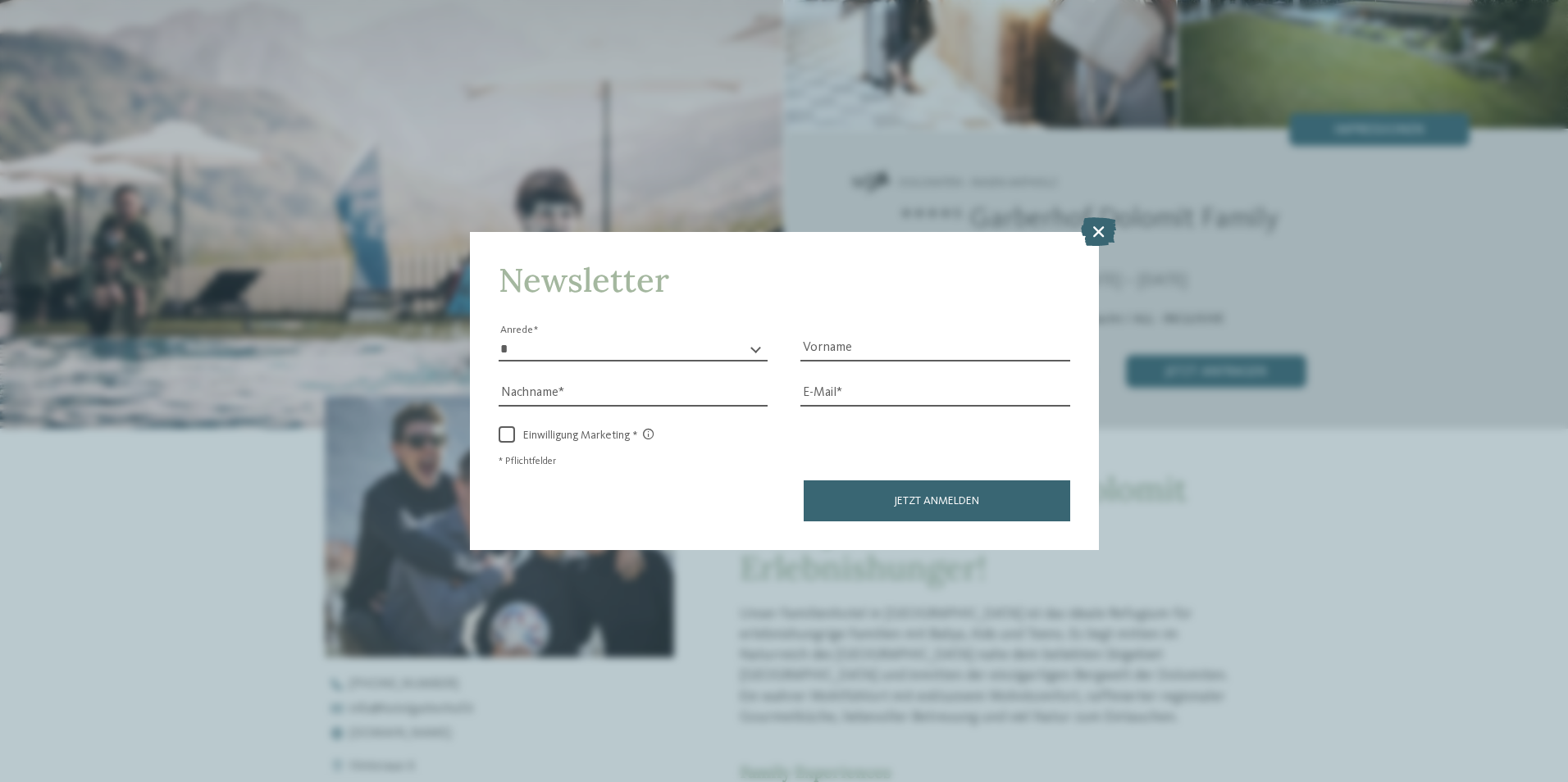
click at [1097, 223] on icon at bounding box center [1098, 231] width 35 height 29
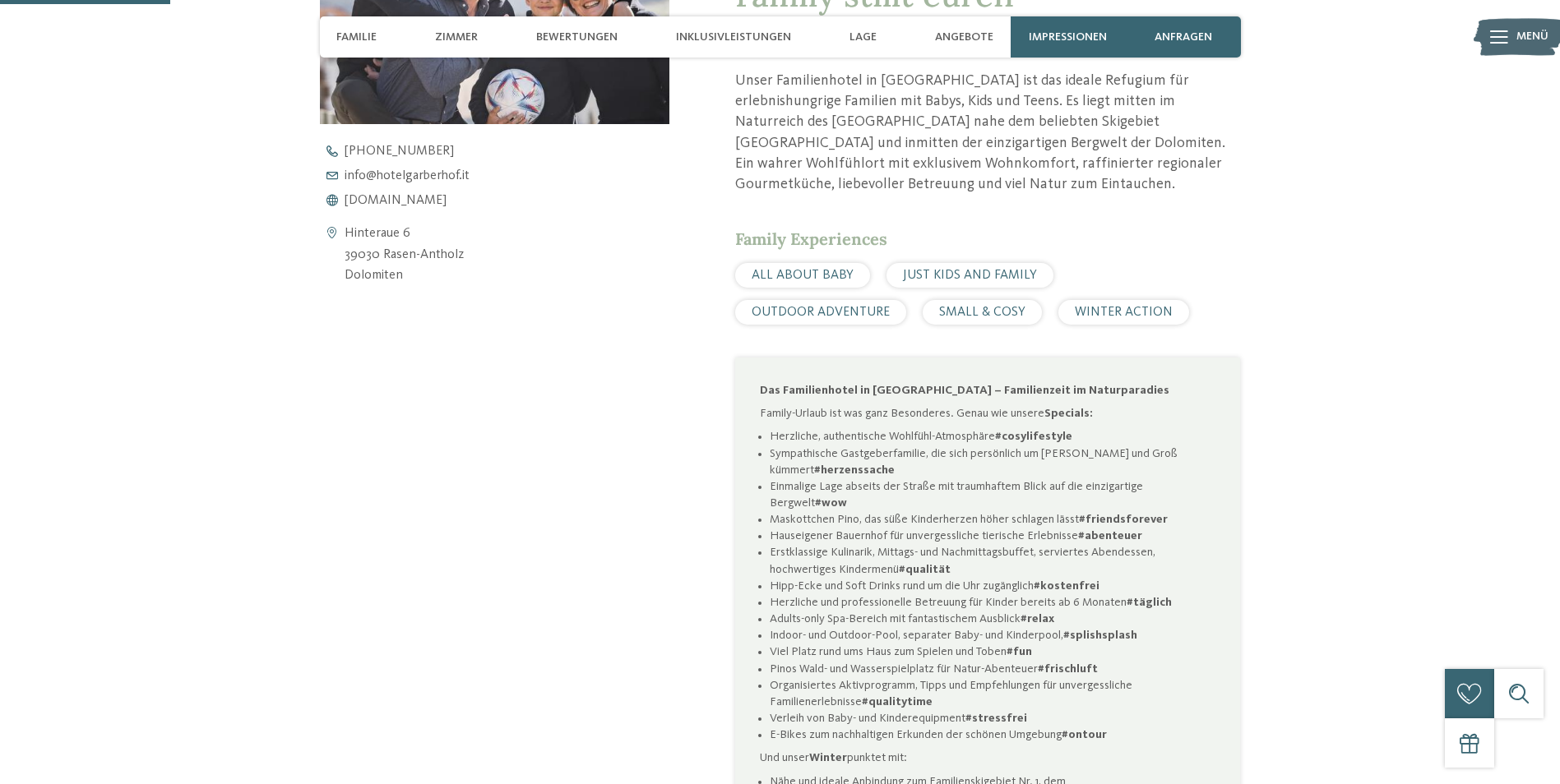
scroll to position [822, 0]
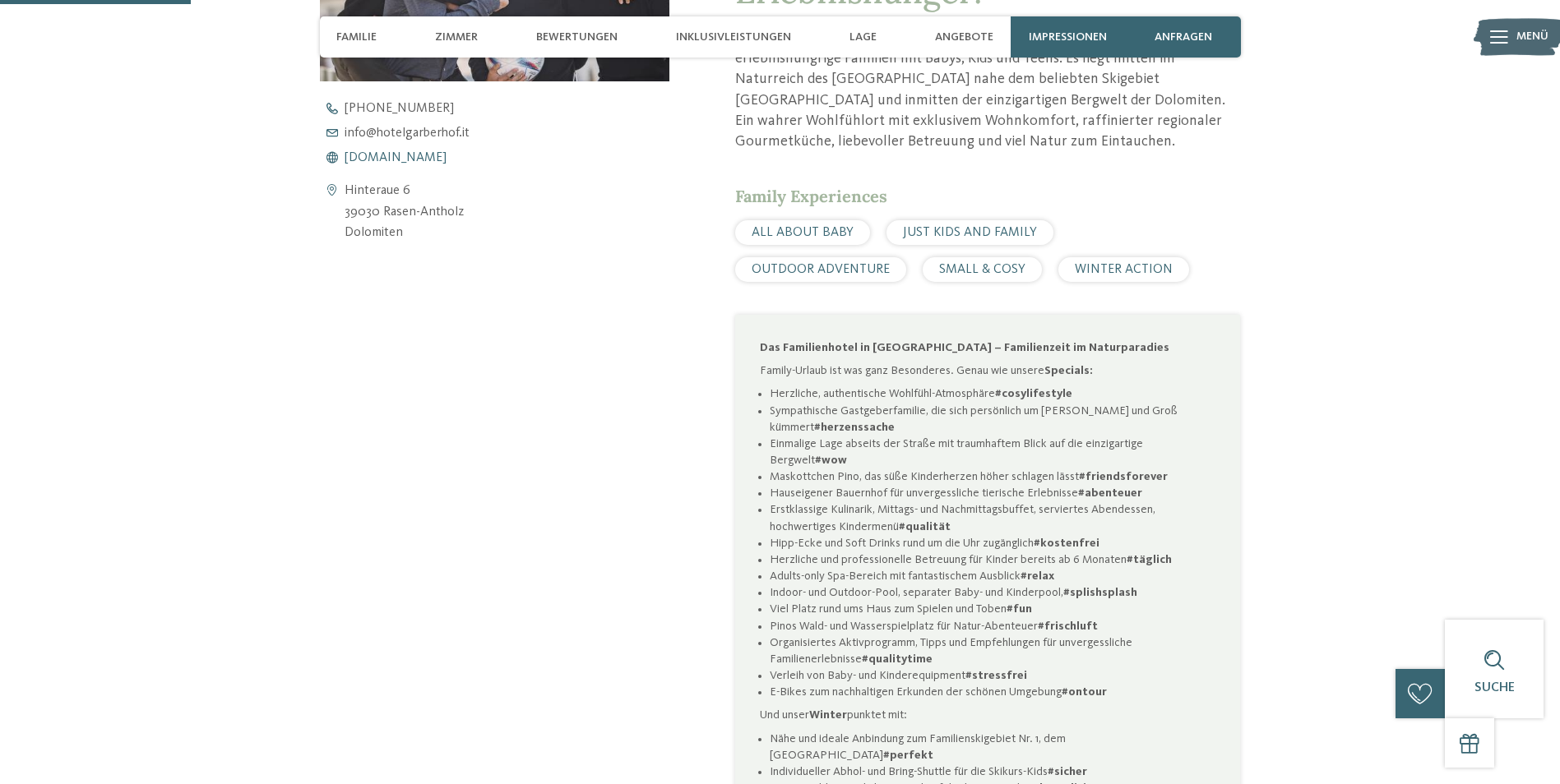
click at [418, 157] on span "www.hotelgarberhof.it" at bounding box center [395, 158] width 102 height 13
